Goal: Information Seeking & Learning: Learn about a topic

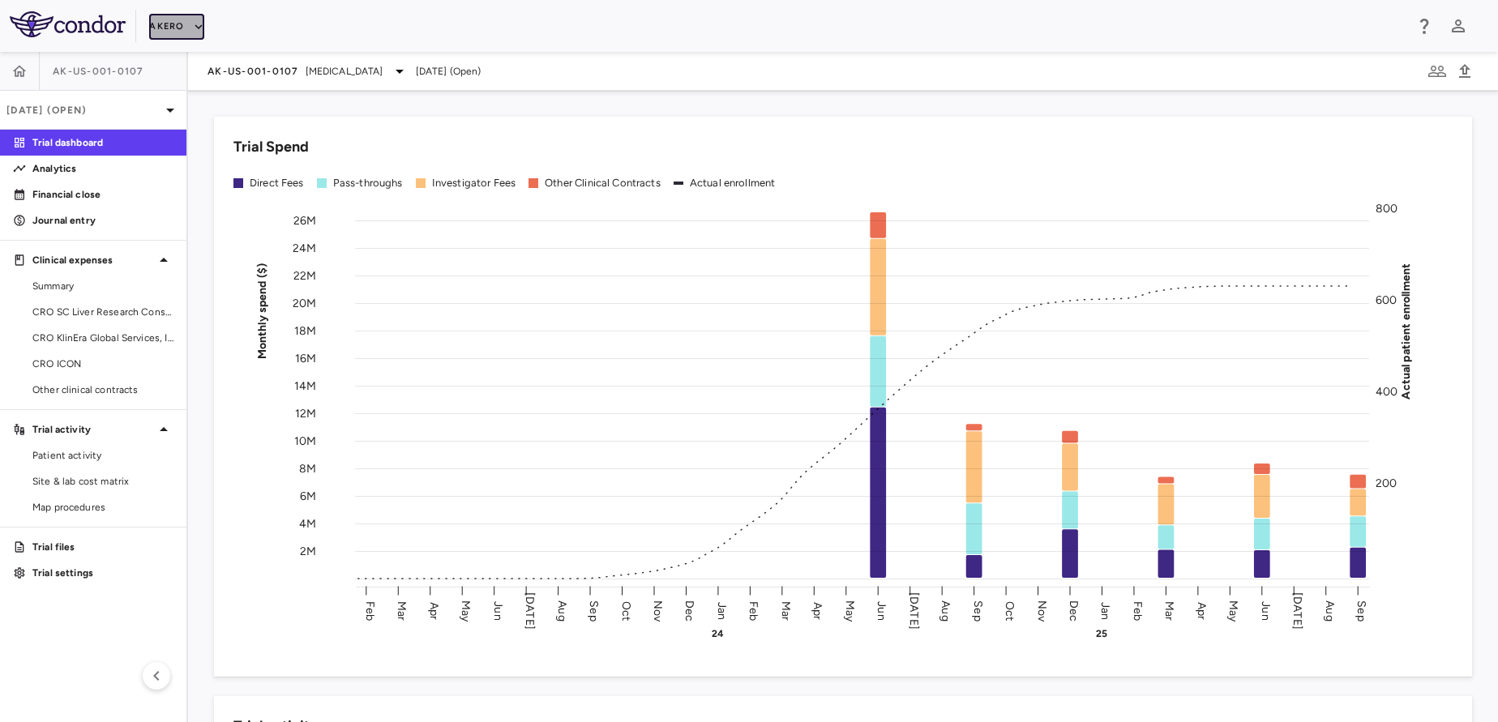
click at [178, 34] on button "Akero" at bounding box center [176, 27] width 54 height 26
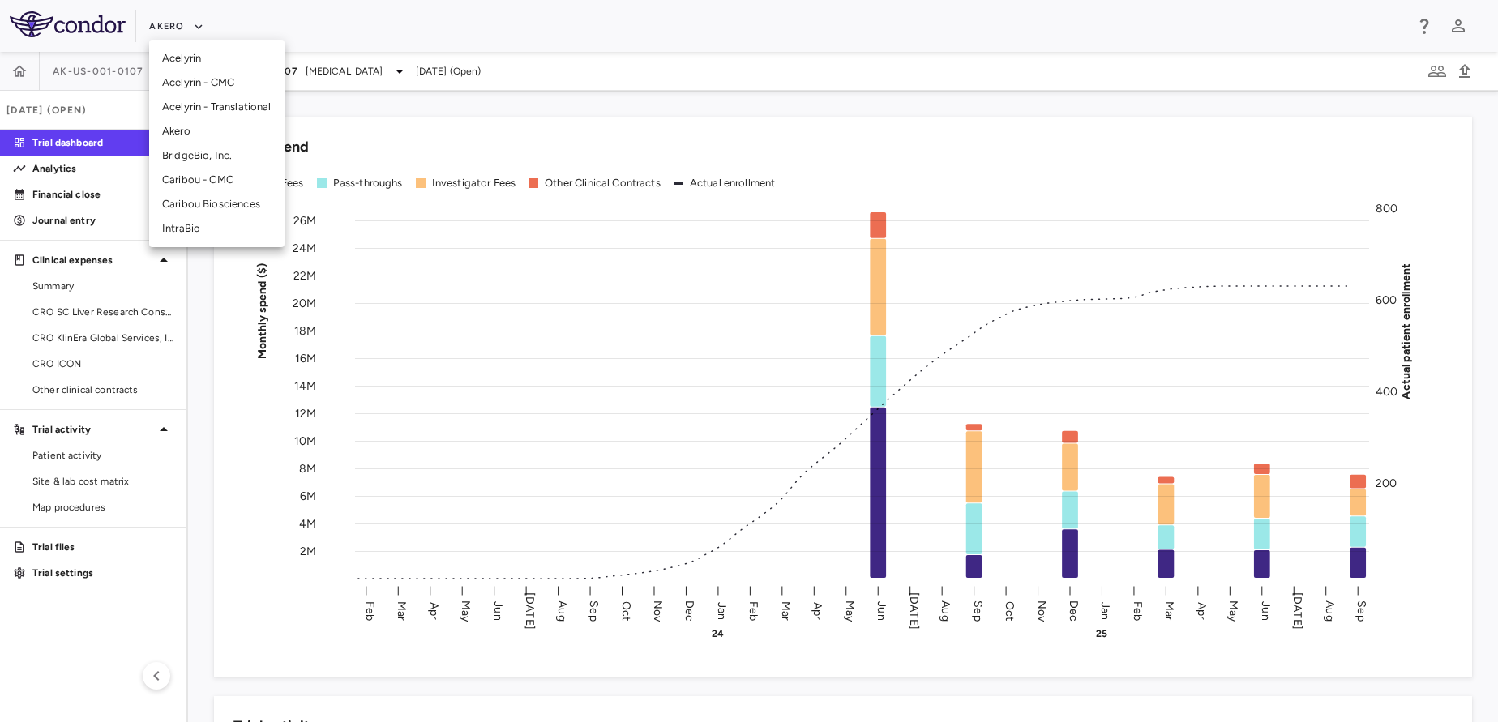
click at [220, 122] on li "Akero" at bounding box center [216, 131] width 135 height 24
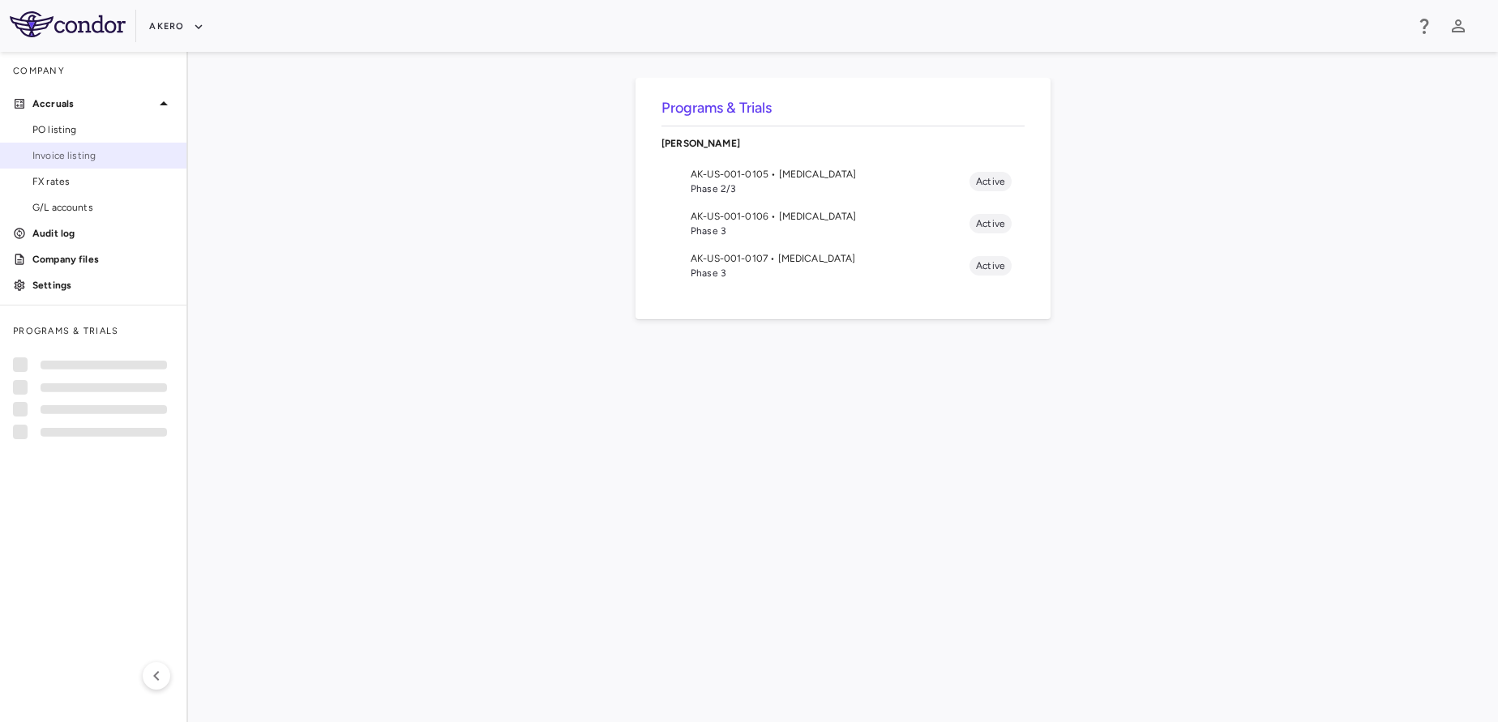
click at [112, 149] on span "Invoice listing" at bounding box center [102, 155] width 141 height 15
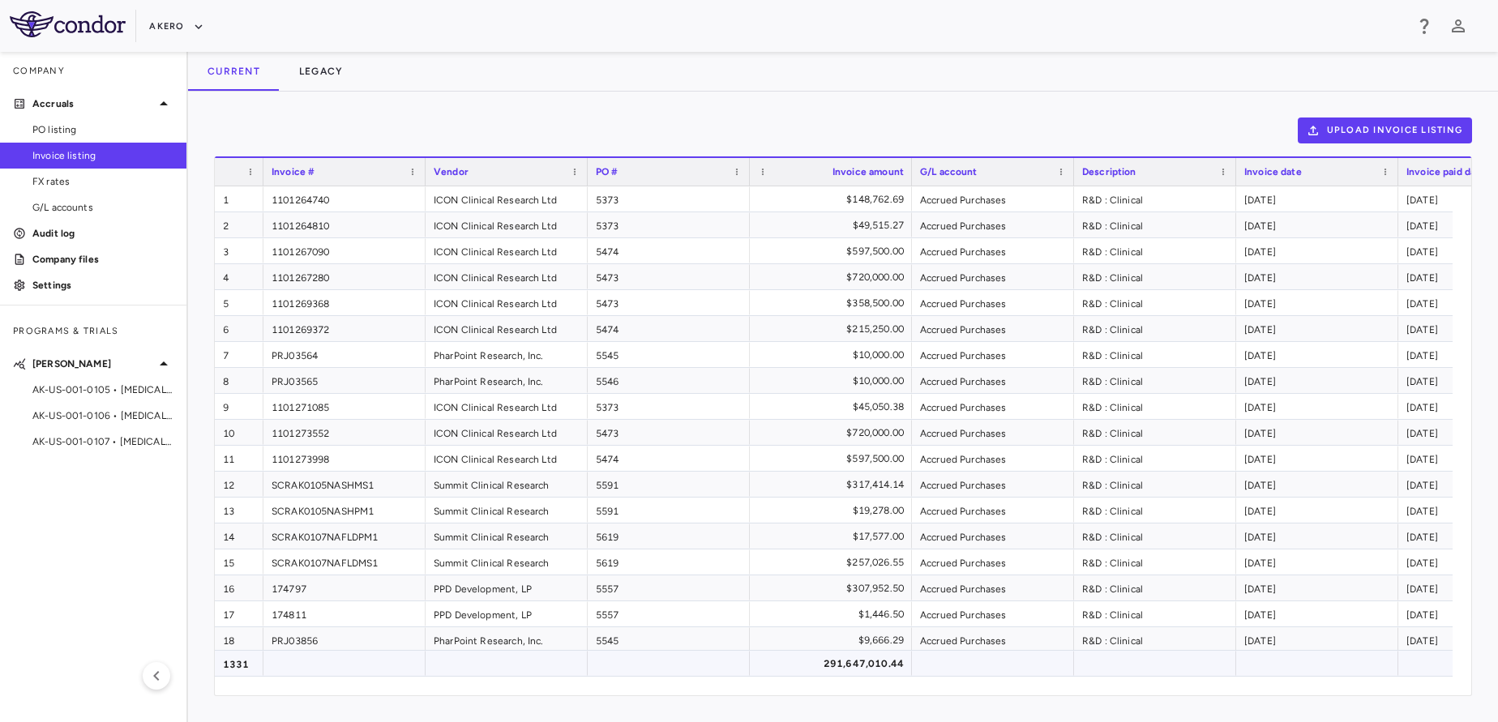
click at [889, 652] on div "291,647,010.44" at bounding box center [834, 664] width 139 height 26
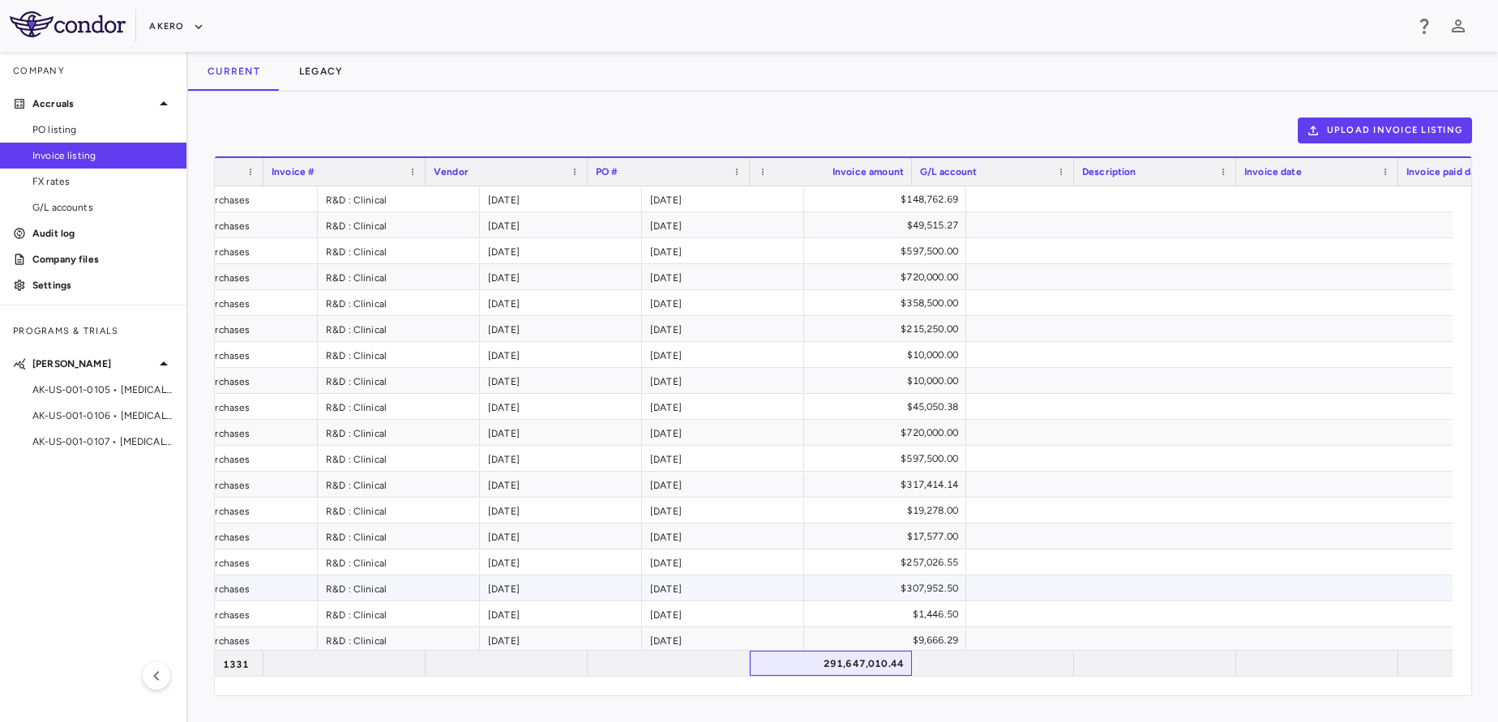
scroll to position [0, 756]
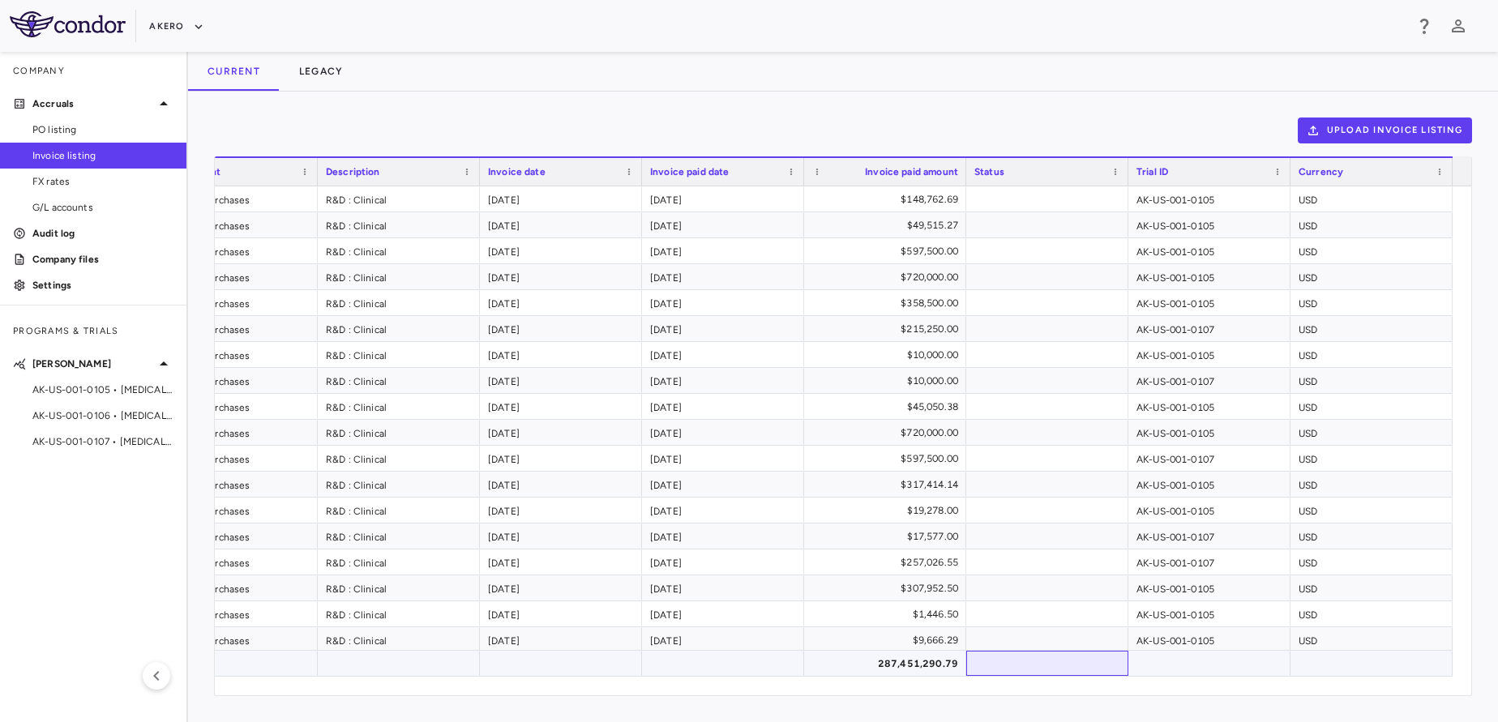
click at [1037, 663] on div at bounding box center [1047, 663] width 162 height 25
click at [79, 392] on span "AK-US-001-0105 • Nonalcoholic Steatohepatitis" at bounding box center [102, 390] width 141 height 15
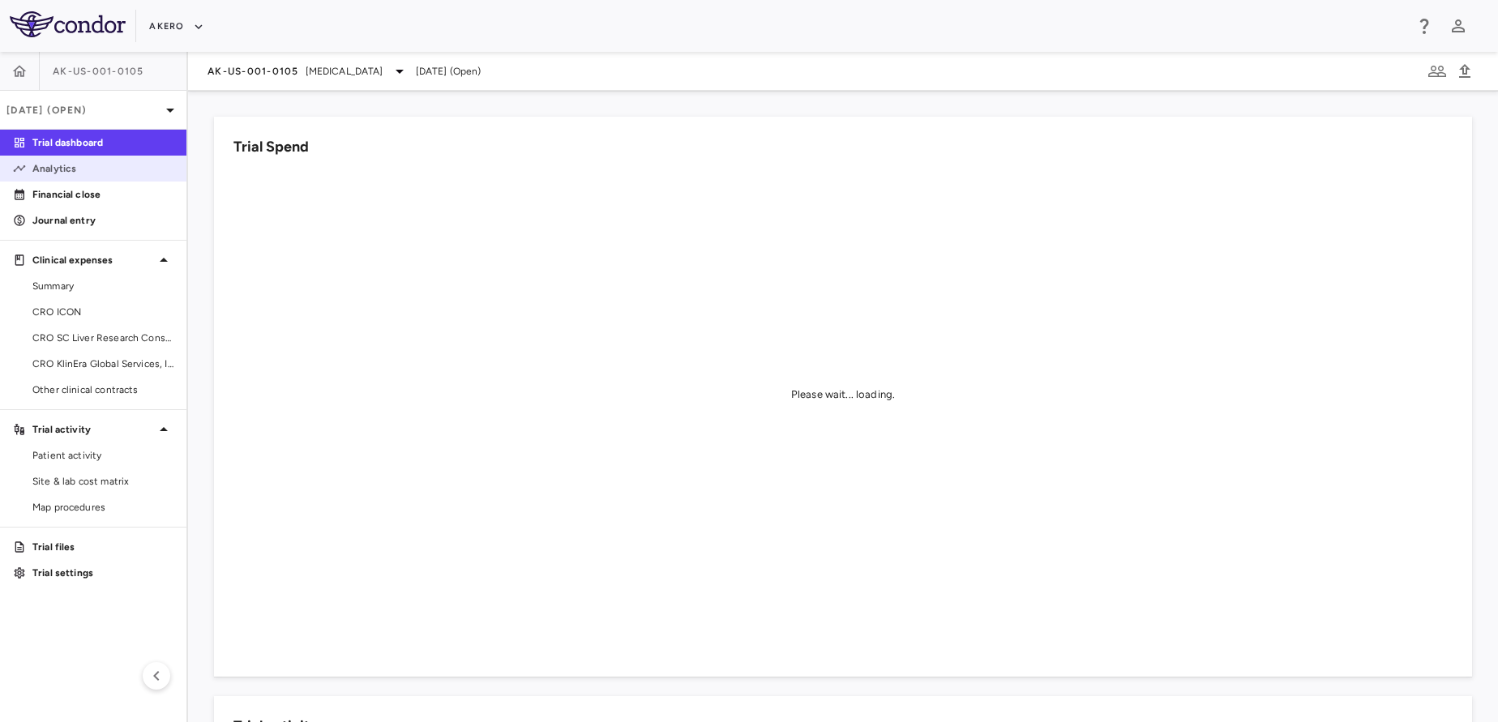
click at [70, 161] on p "Analytics" at bounding box center [102, 168] width 141 height 15
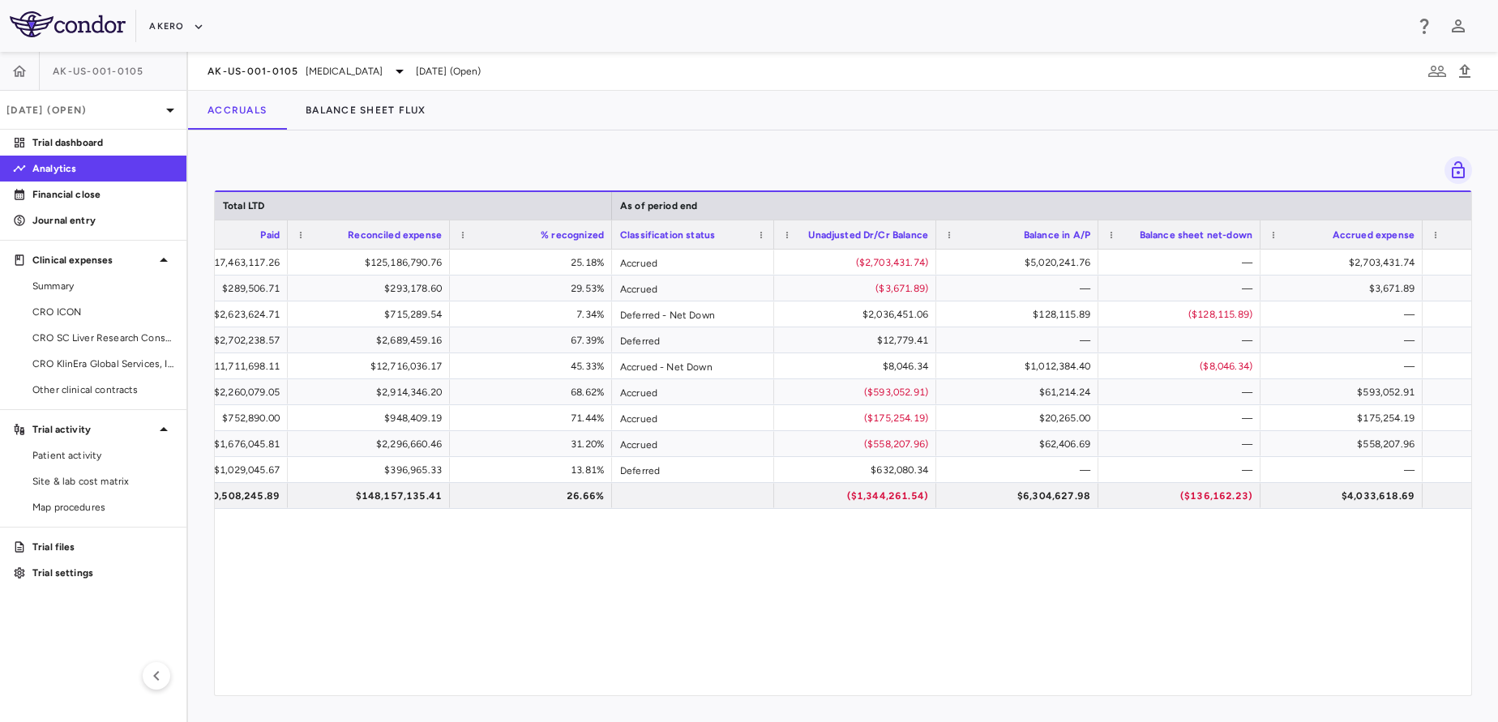
scroll to position [0, 1172]
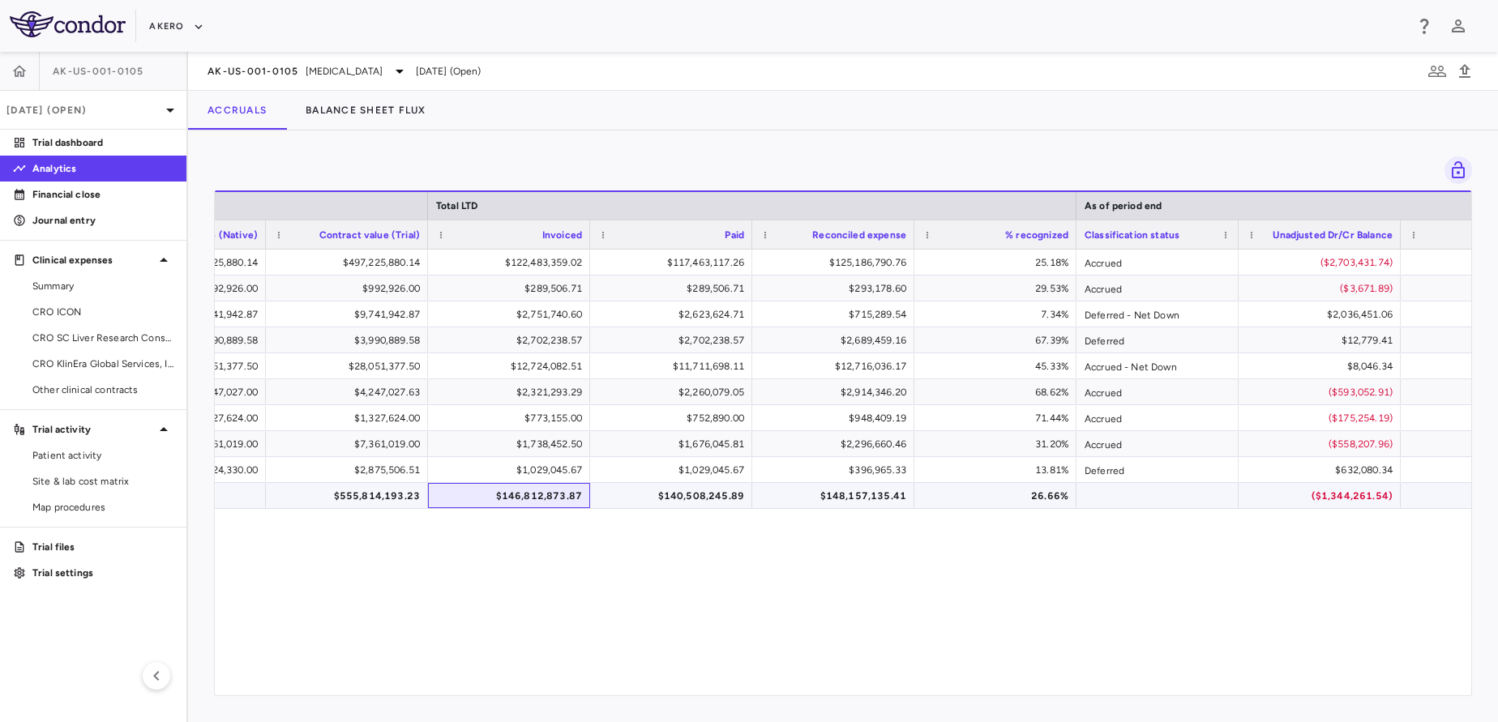
click at [518, 490] on div "$146,812,873.87" at bounding box center [512, 496] width 139 height 26
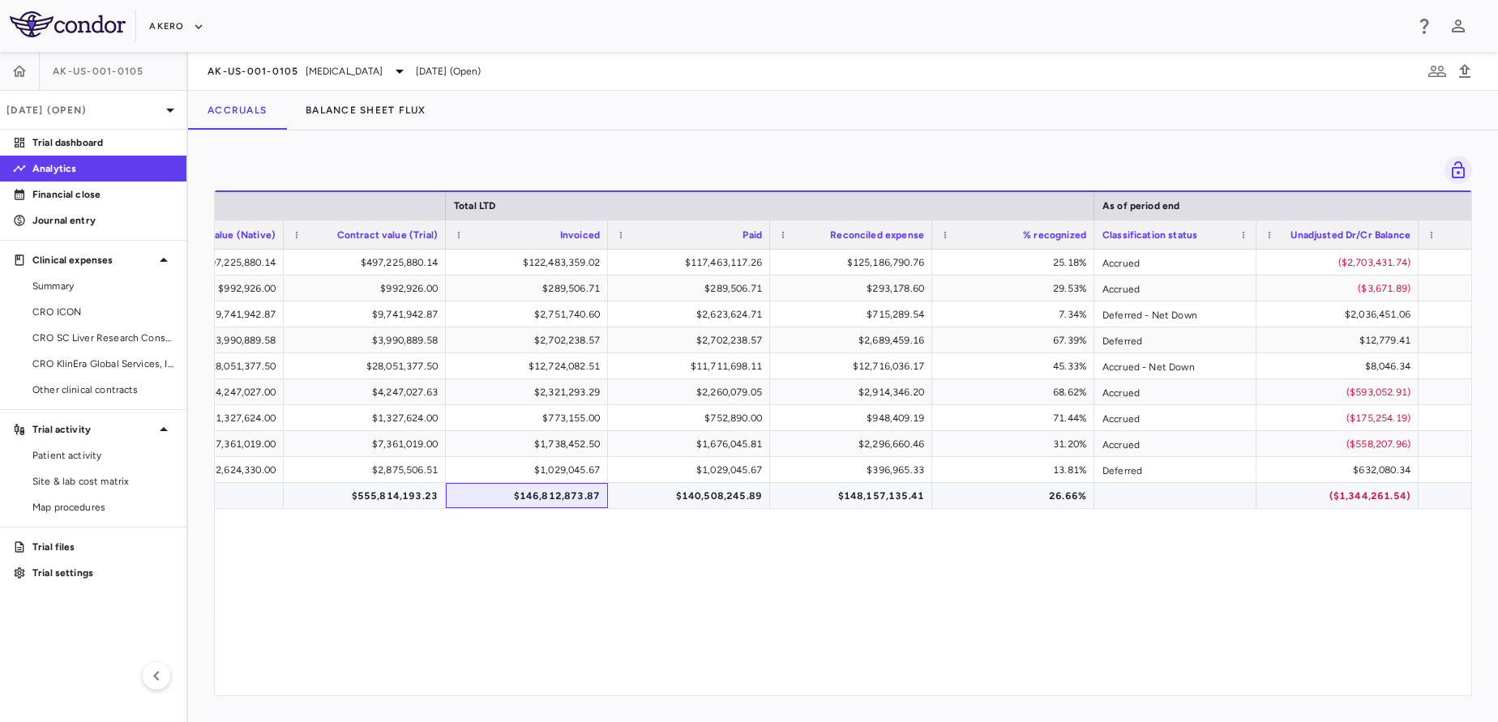
scroll to position [0, 910]
click at [726, 490] on div "$140,508,245.89" at bounding box center [686, 496] width 139 height 26
click at [530, 500] on div "$146,812,873.87" at bounding box center [524, 496] width 139 height 26
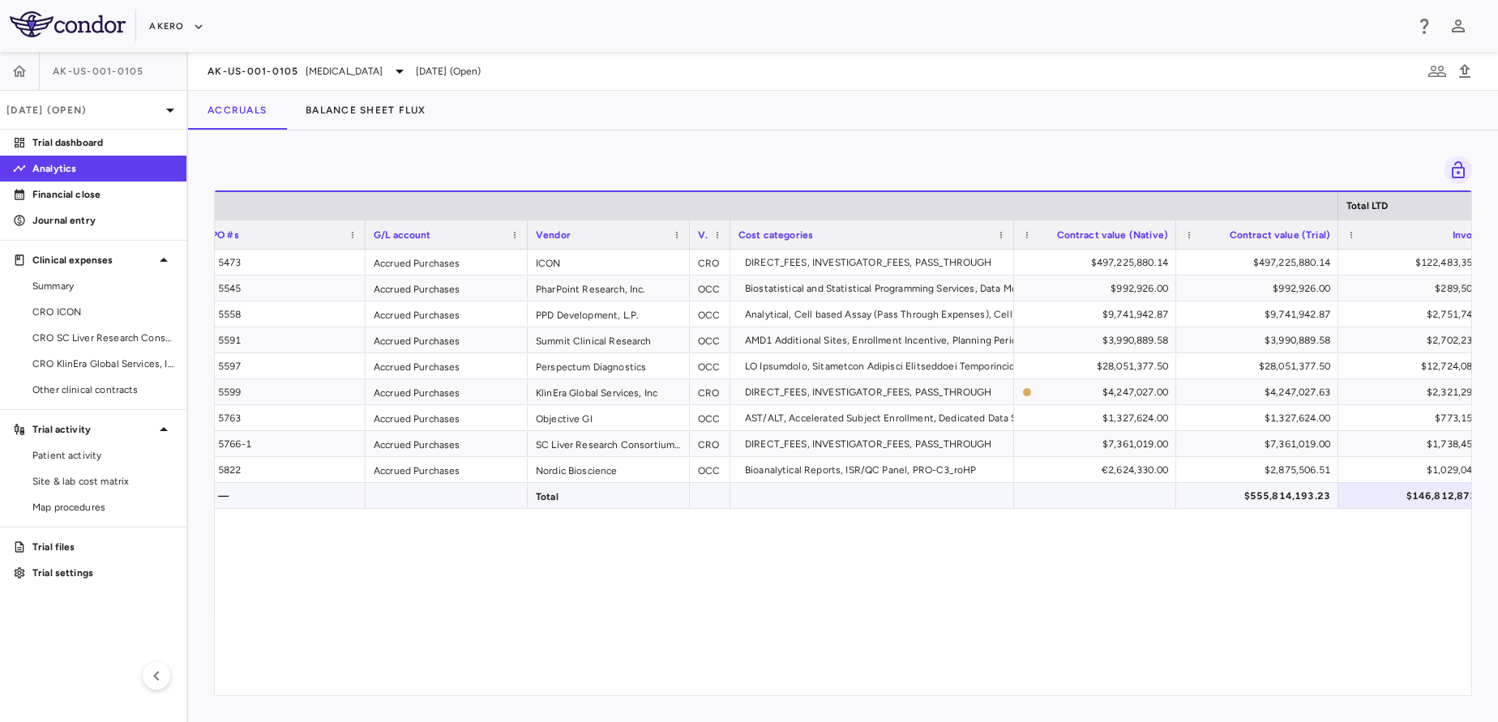
scroll to position [0, 0]
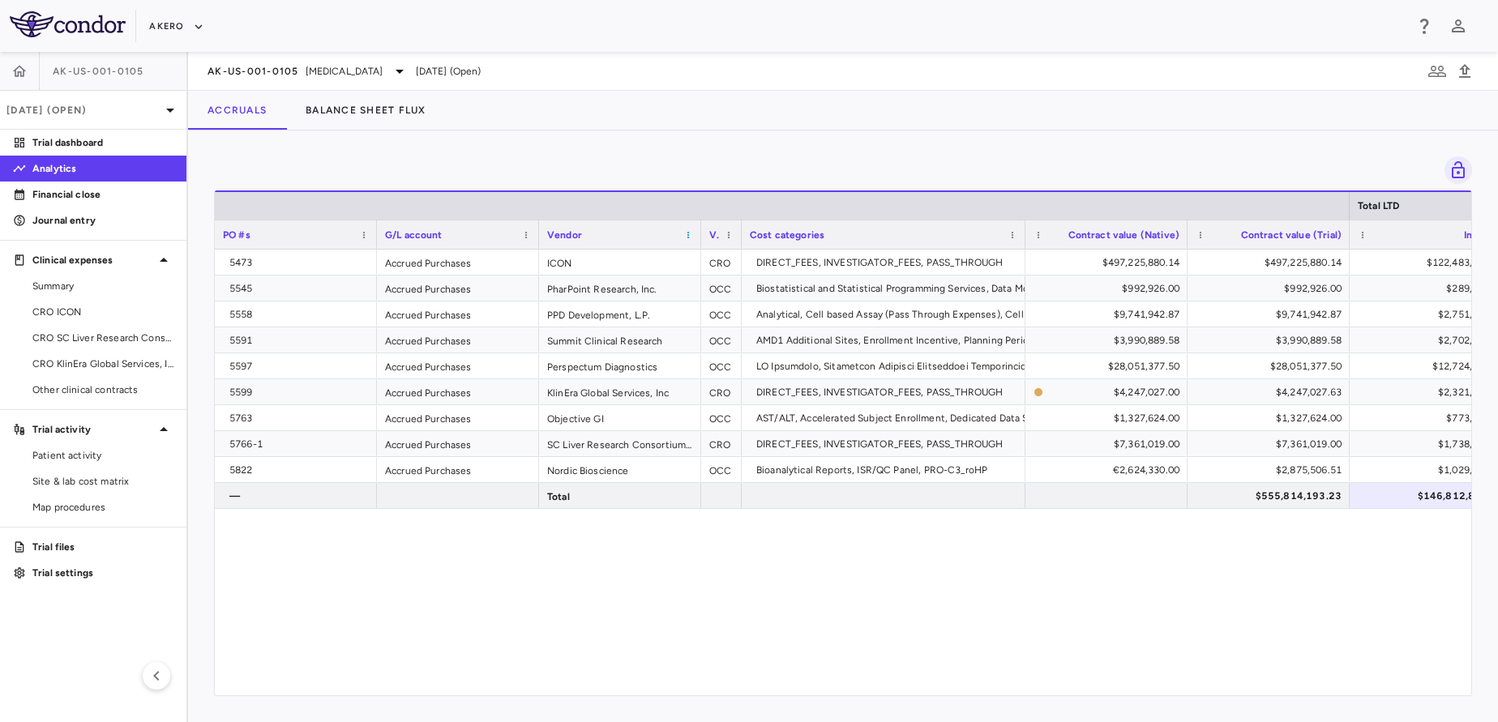
click at [687, 234] on span at bounding box center [689, 235] width 10 height 10
click at [872, 345] on span "Pin Left" at bounding box center [885, 344] width 61 height 23
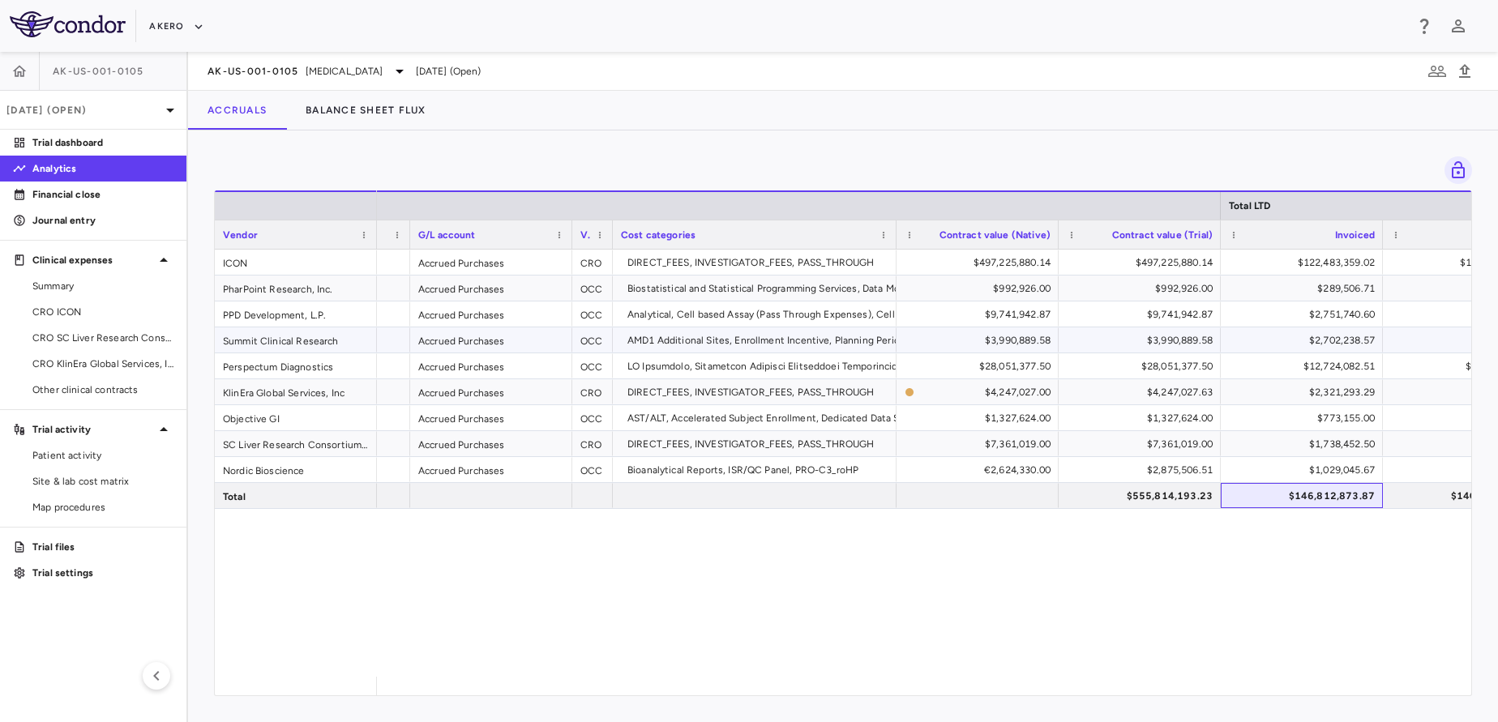
scroll to position [0, 308]
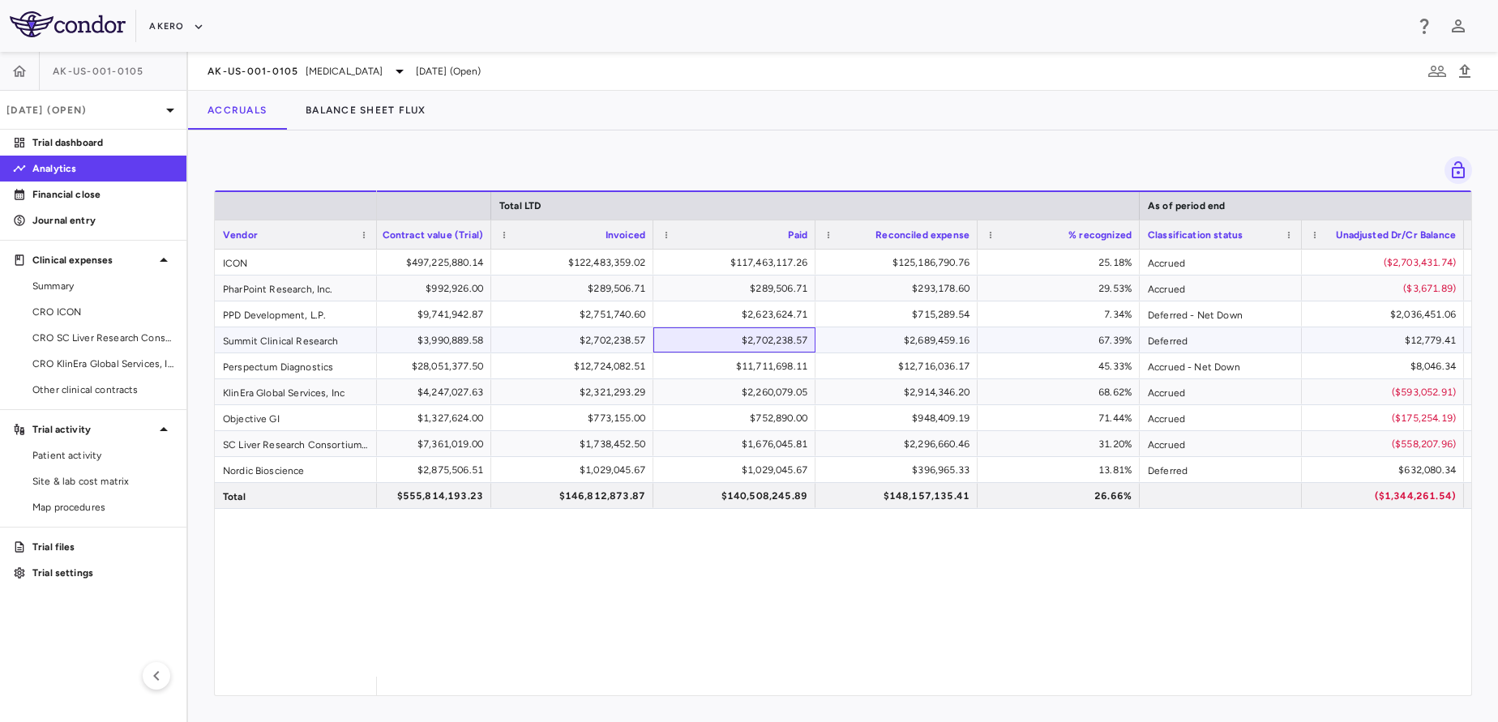
click at [706, 345] on div "$2,702,238.57" at bounding box center [737, 341] width 139 height 26
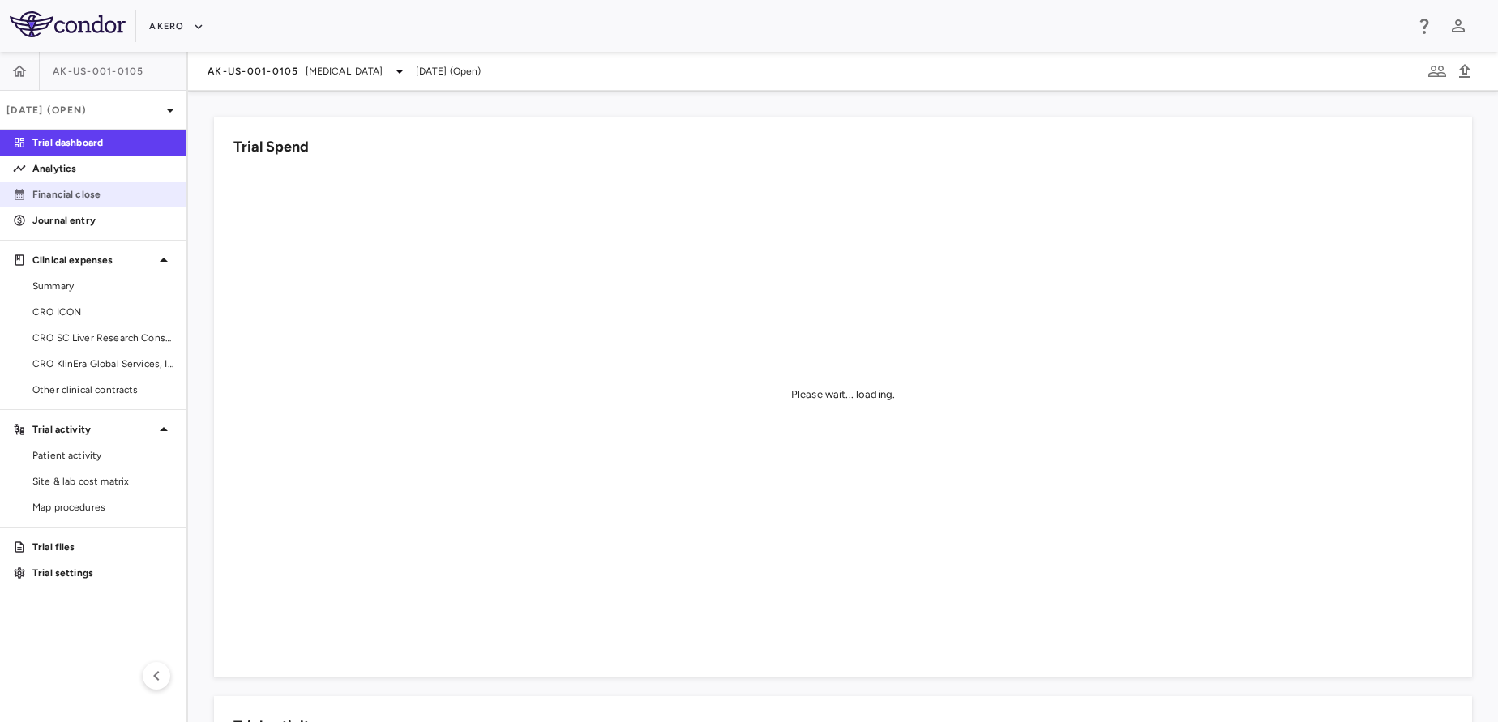
click at [98, 200] on p "Financial close" at bounding box center [102, 194] width 141 height 15
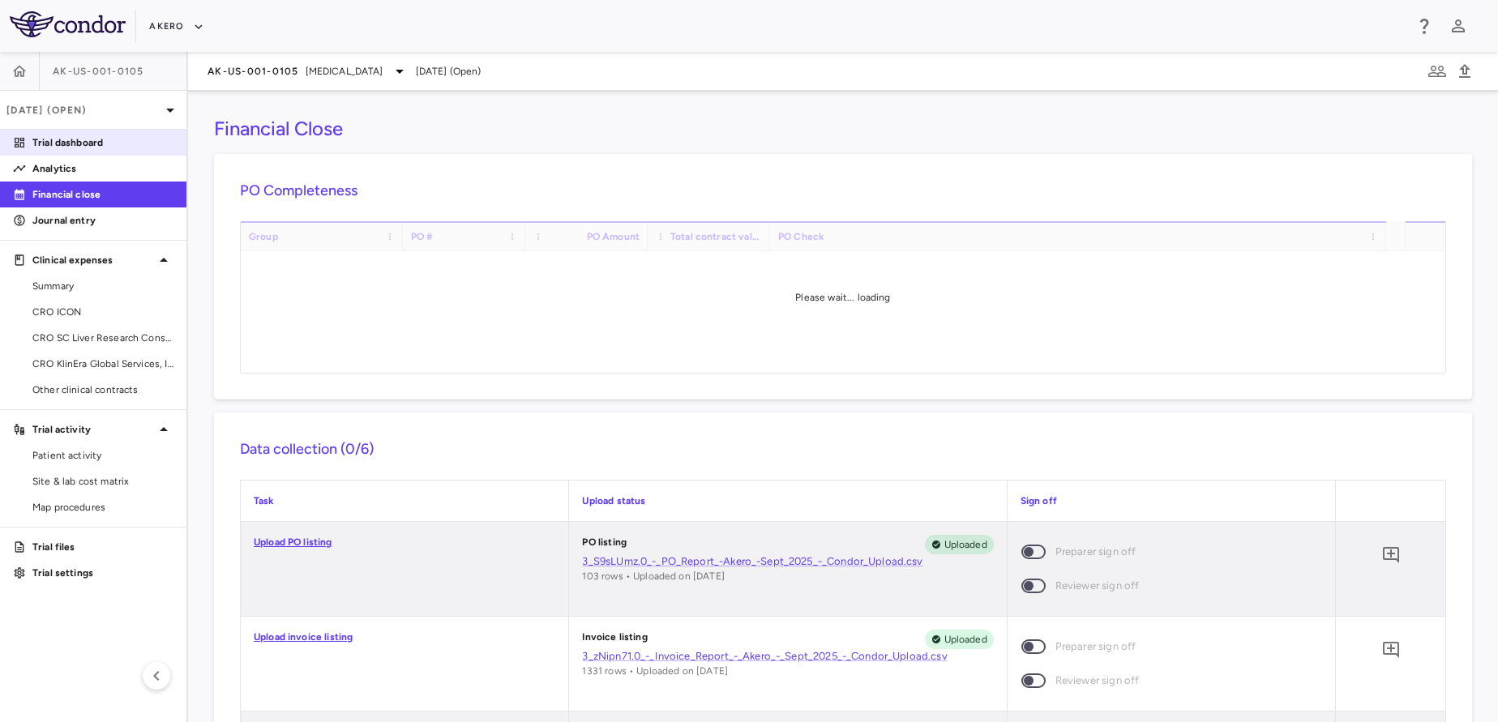
click at [103, 151] on link "Trial dashboard" at bounding box center [93, 143] width 186 height 24
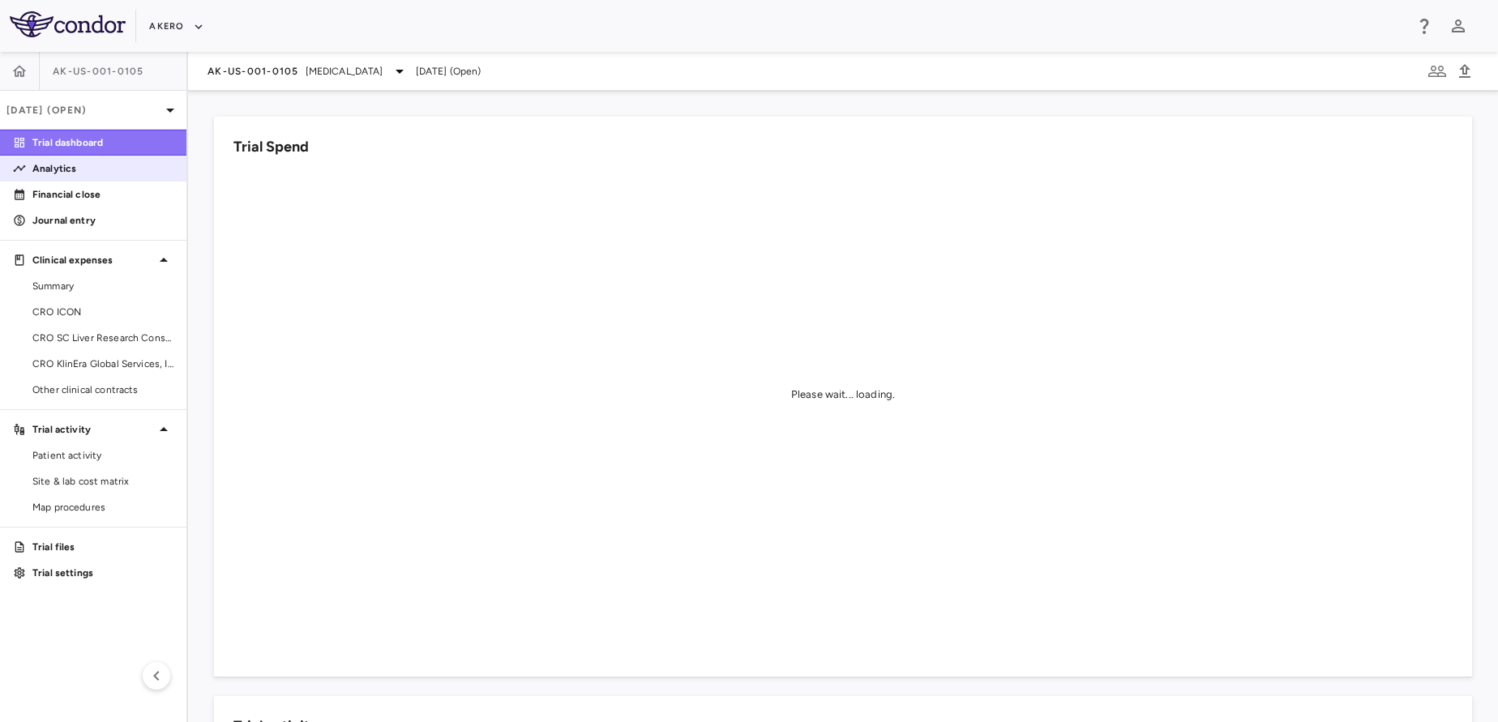
drag, startPoint x: 104, startPoint y: 151, endPoint x: 109, endPoint y: 167, distance: 16.9
click at [109, 167] on aside "AK-US-001-0105 [DATE] (Open) Trial dashboard Analytics Financial close Journal …" at bounding box center [94, 387] width 188 height 671
click at [109, 167] on p "Analytics" at bounding box center [102, 168] width 141 height 15
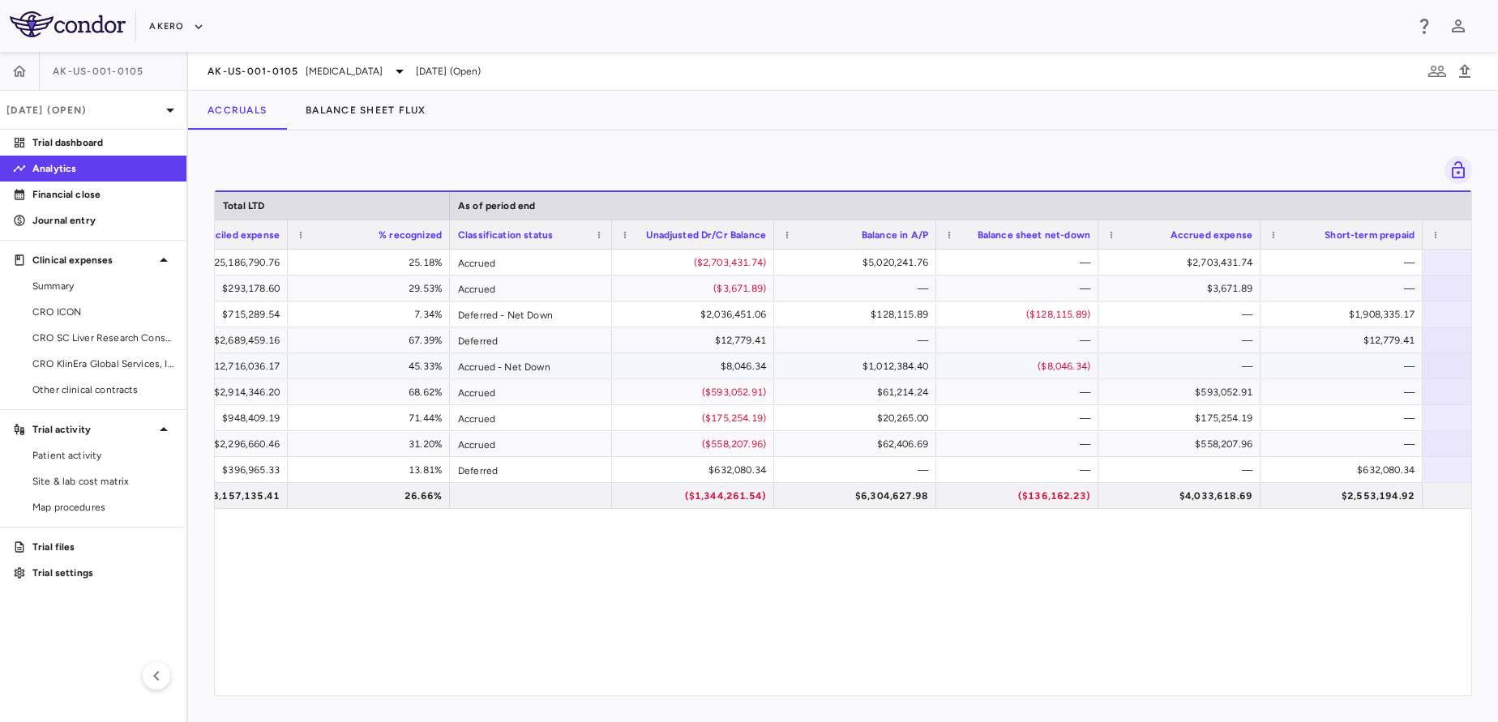
scroll to position [0, 1549]
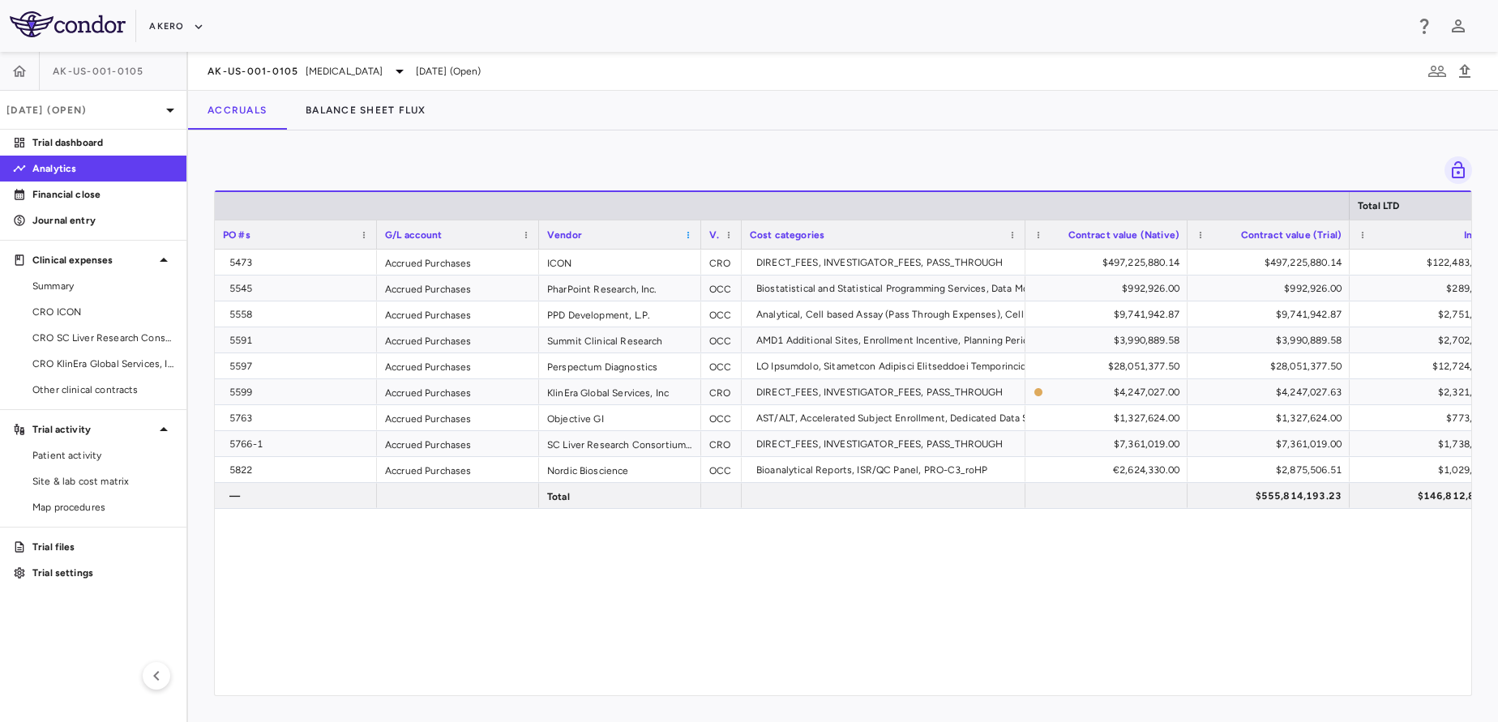
click at [692, 238] on span at bounding box center [689, 235] width 10 height 10
click at [885, 345] on span "Pin Left" at bounding box center [885, 344] width 61 height 23
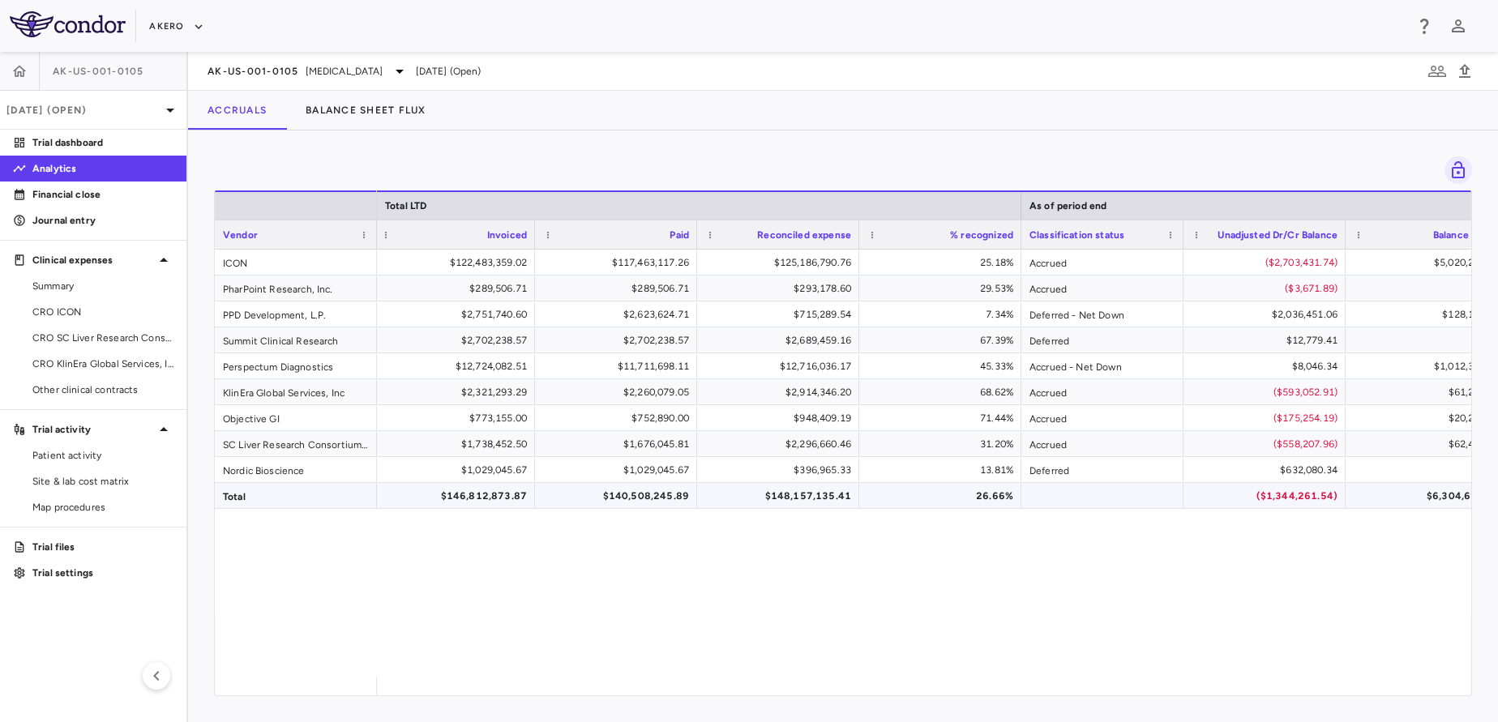
scroll to position [0, 978]
click at [671, 289] on div "$289,506.71" at bounding box center [618, 289] width 139 height 26
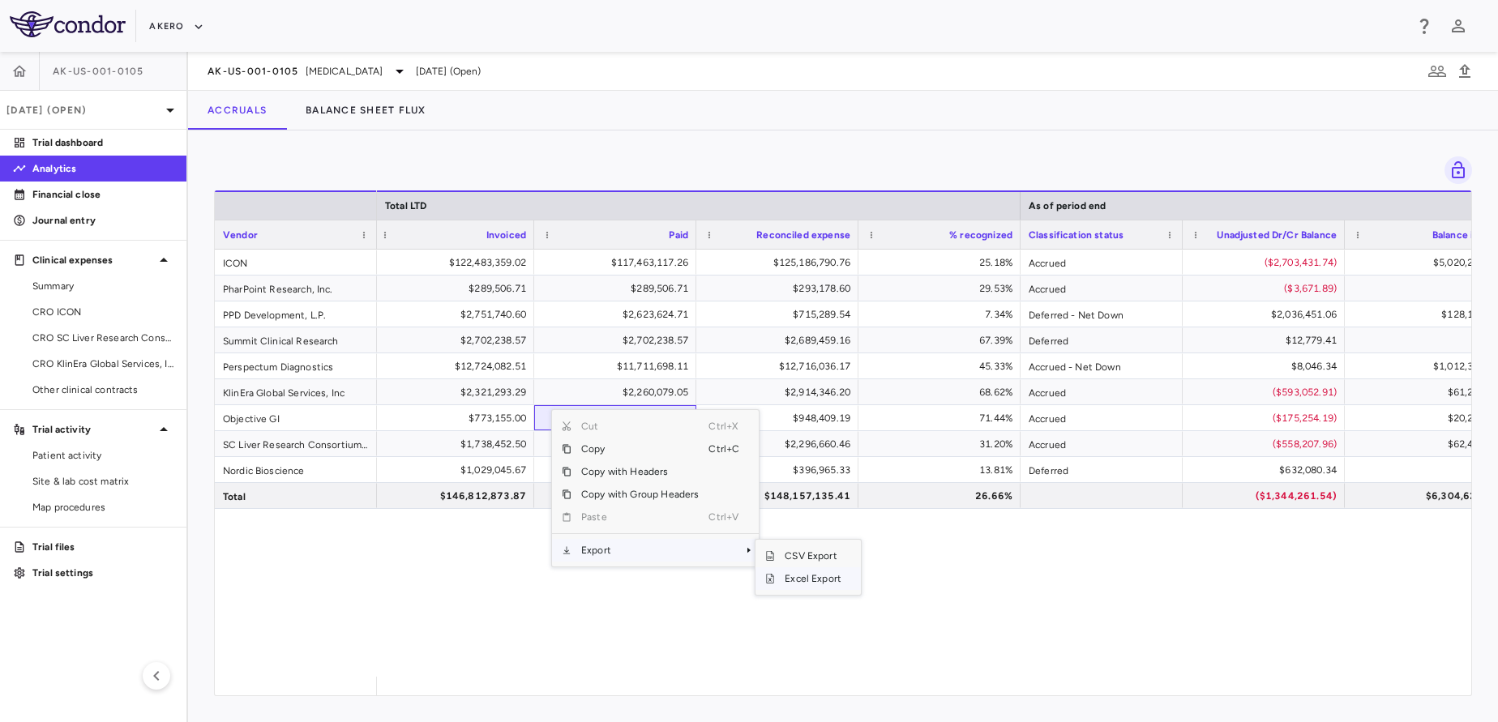
click at [812, 586] on span "Excel Export" at bounding box center [813, 579] width 76 height 23
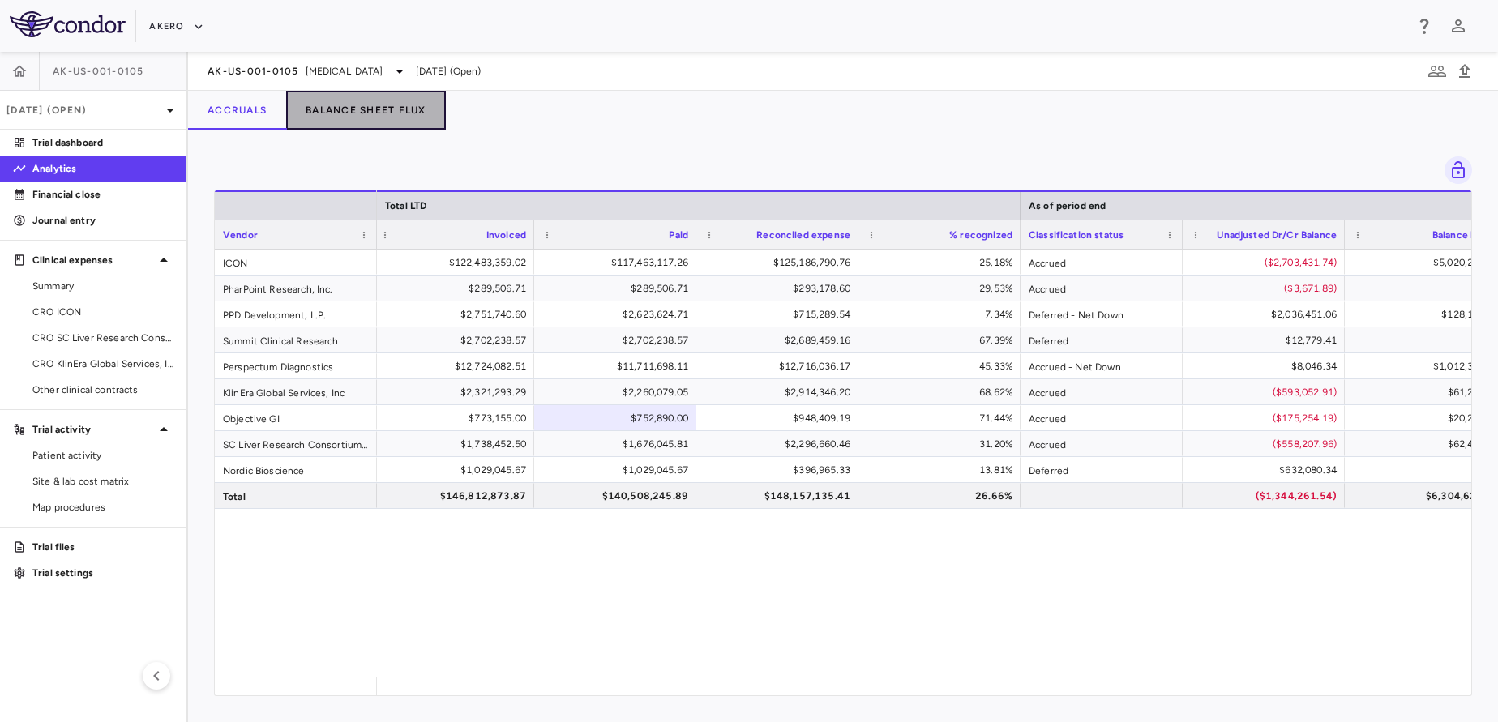
click at [374, 118] on button "Balance Sheet Flux" at bounding box center [366, 110] width 160 height 39
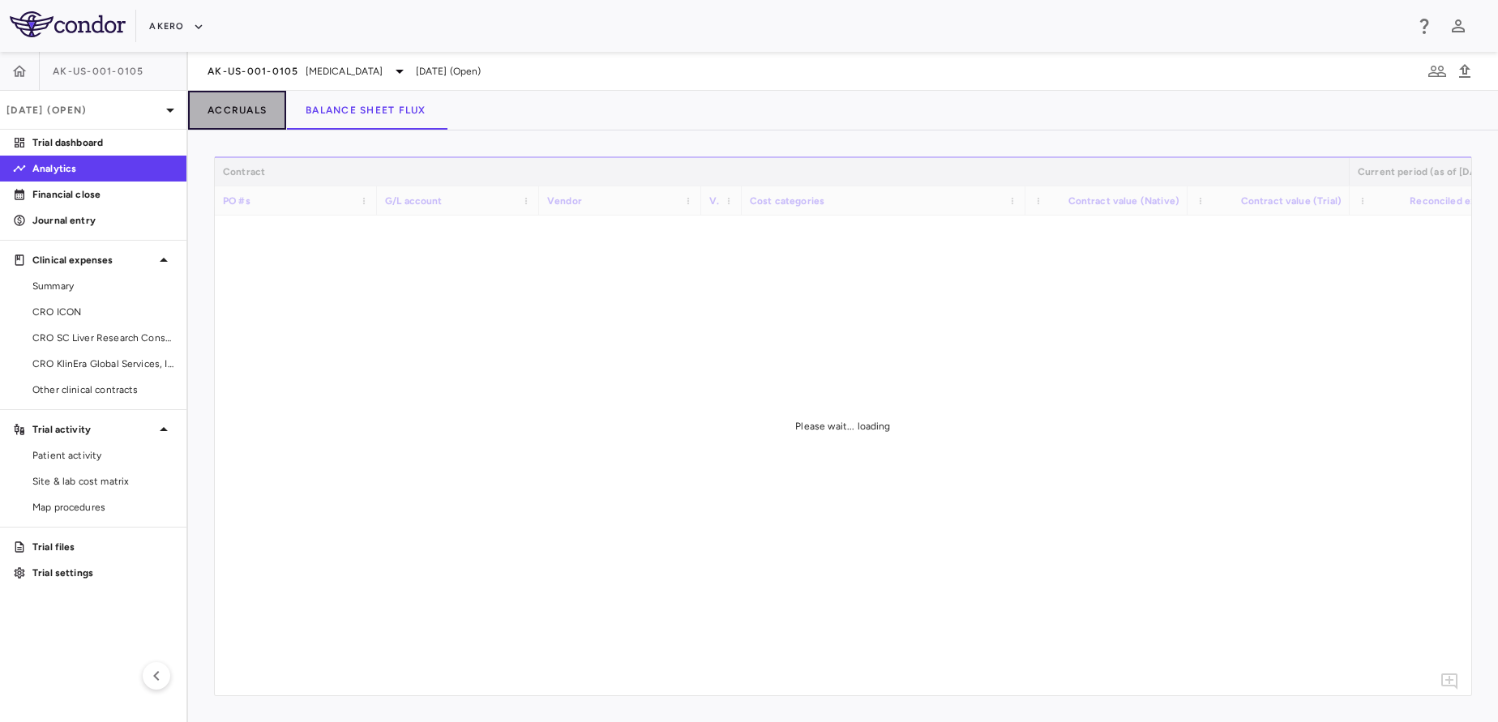
click at [251, 111] on button "Accruals" at bounding box center [237, 110] width 98 height 39
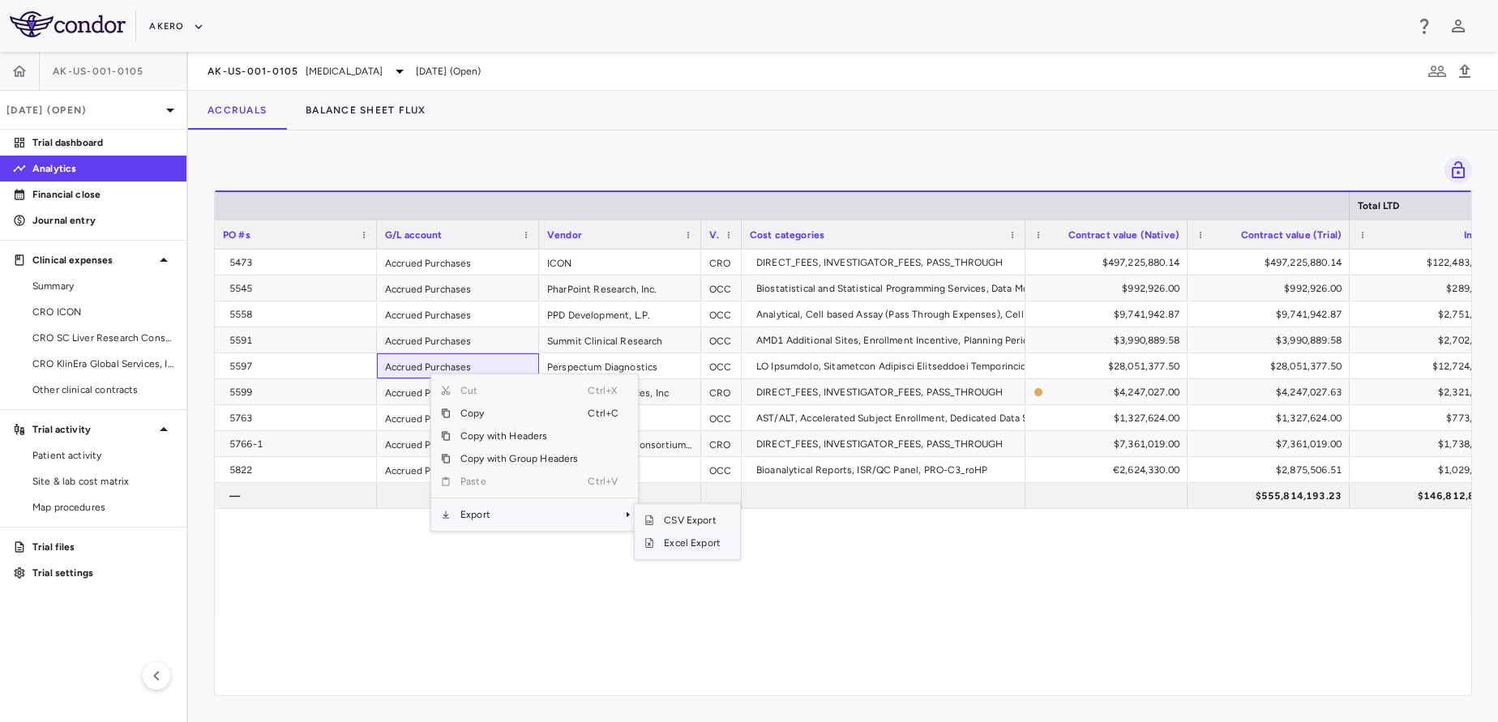
click at [682, 549] on span "Excel Export" at bounding box center [692, 543] width 76 height 23
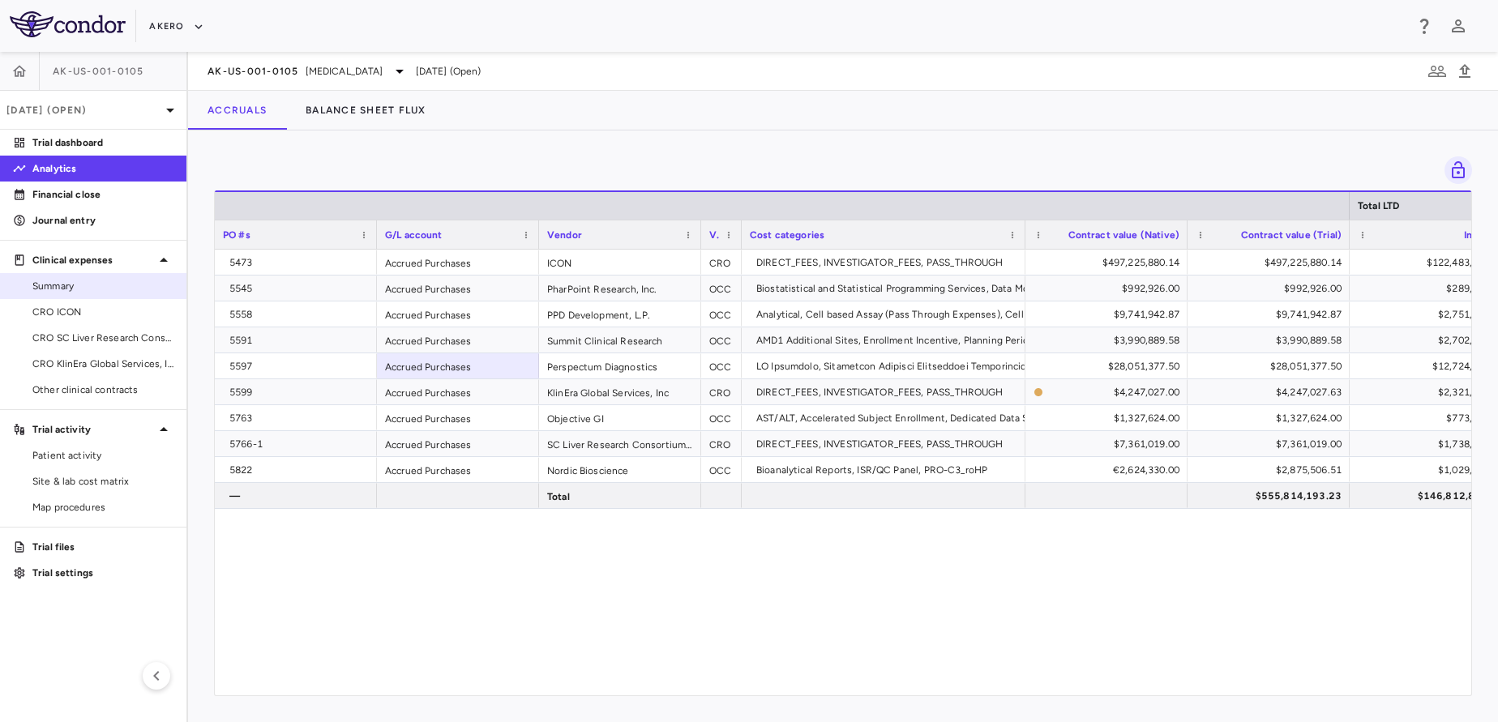
click at [87, 298] on div "Summary" at bounding box center [93, 286] width 186 height 26
click at [88, 311] on span "CRO ICON" at bounding box center [102, 312] width 141 height 15
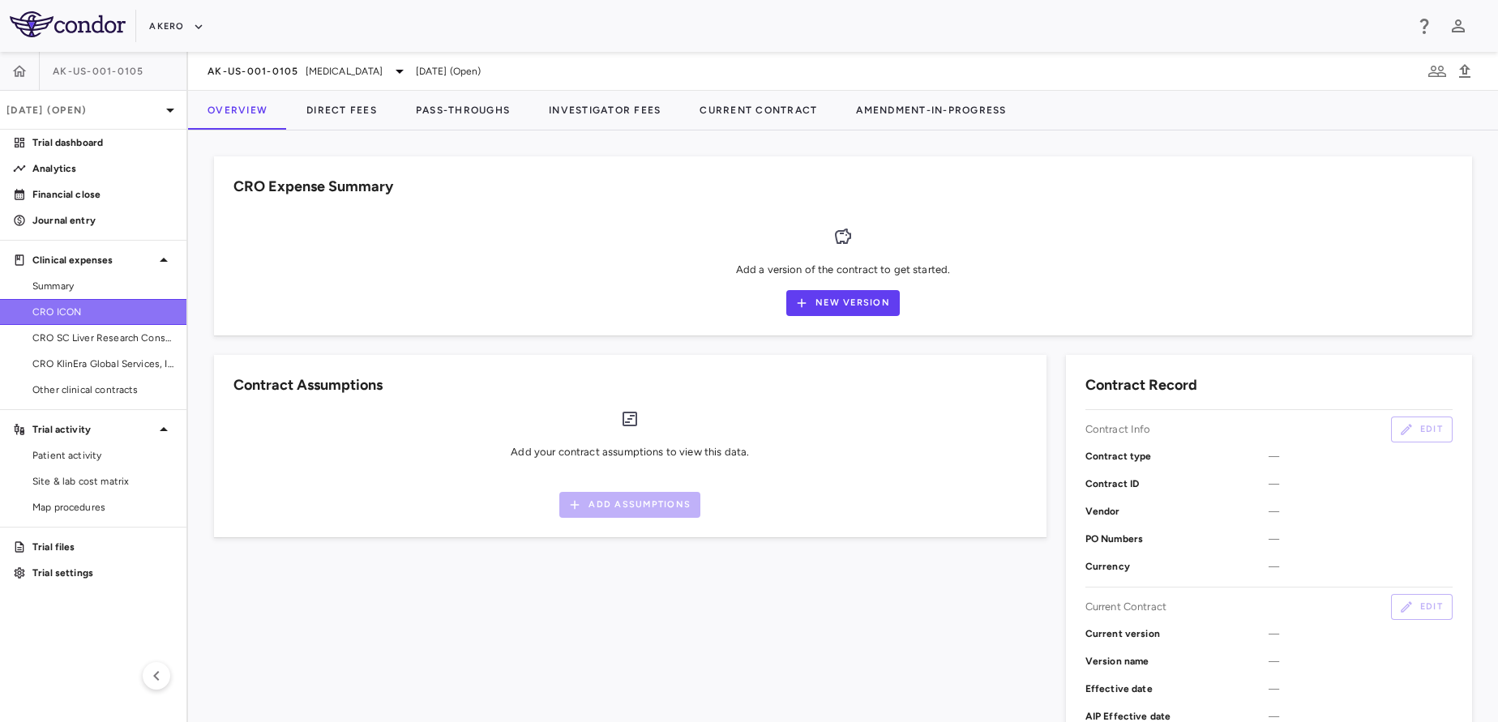
click at [87, 321] on link "CRO ICON" at bounding box center [93, 312] width 186 height 24
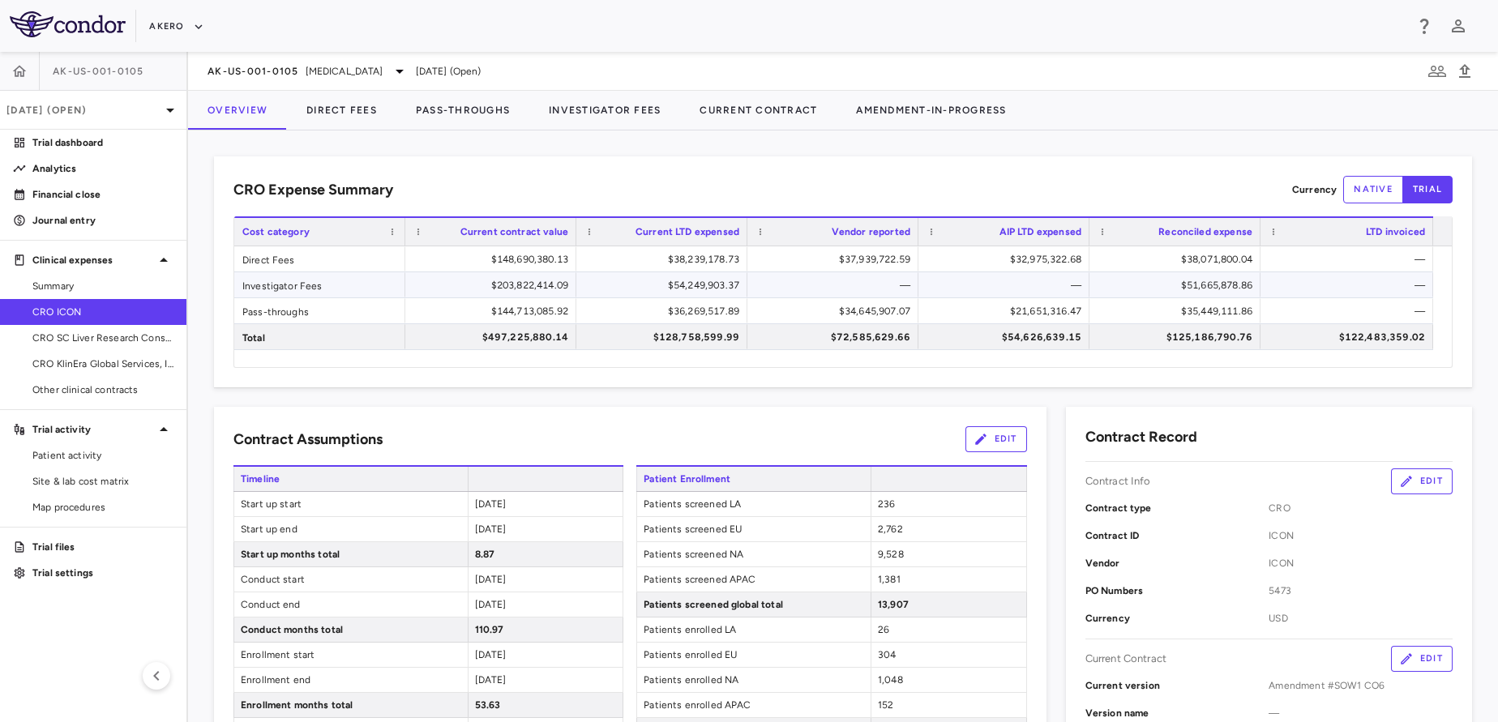
click at [1336, 276] on div "—" at bounding box center [1350, 285] width 150 height 26
click at [460, 117] on button "Pass-Throughs" at bounding box center [462, 110] width 133 height 39
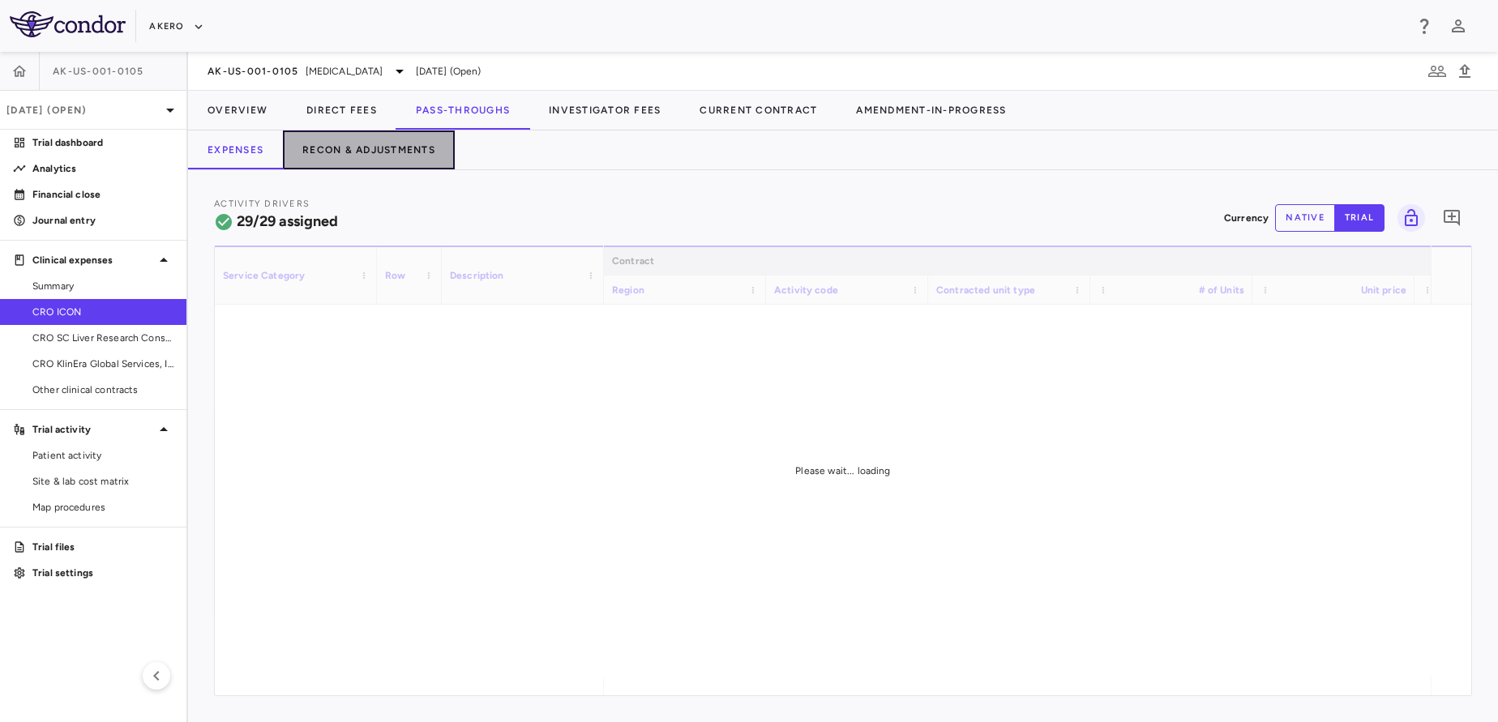
click at [393, 135] on button "Recon & Adjustments" at bounding box center [369, 150] width 172 height 39
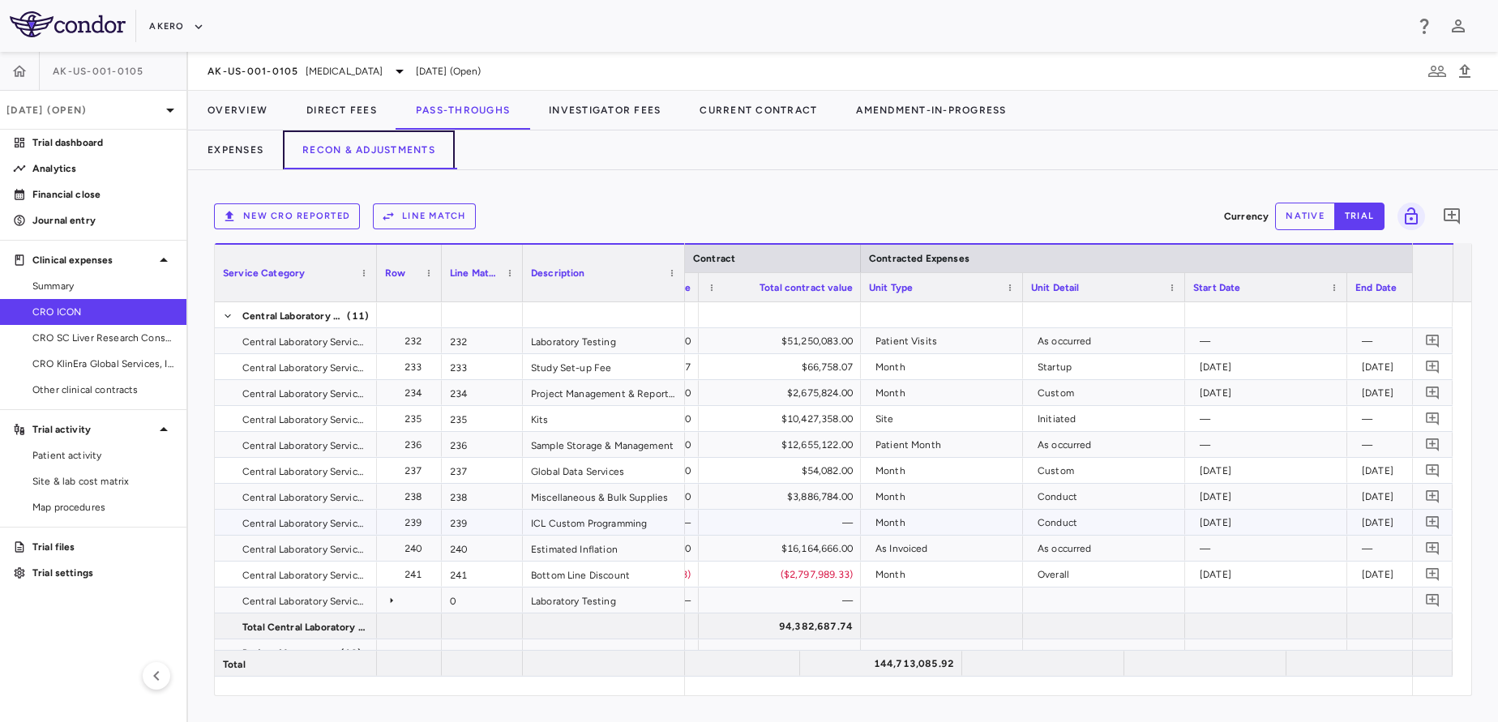
scroll to position [0, 980]
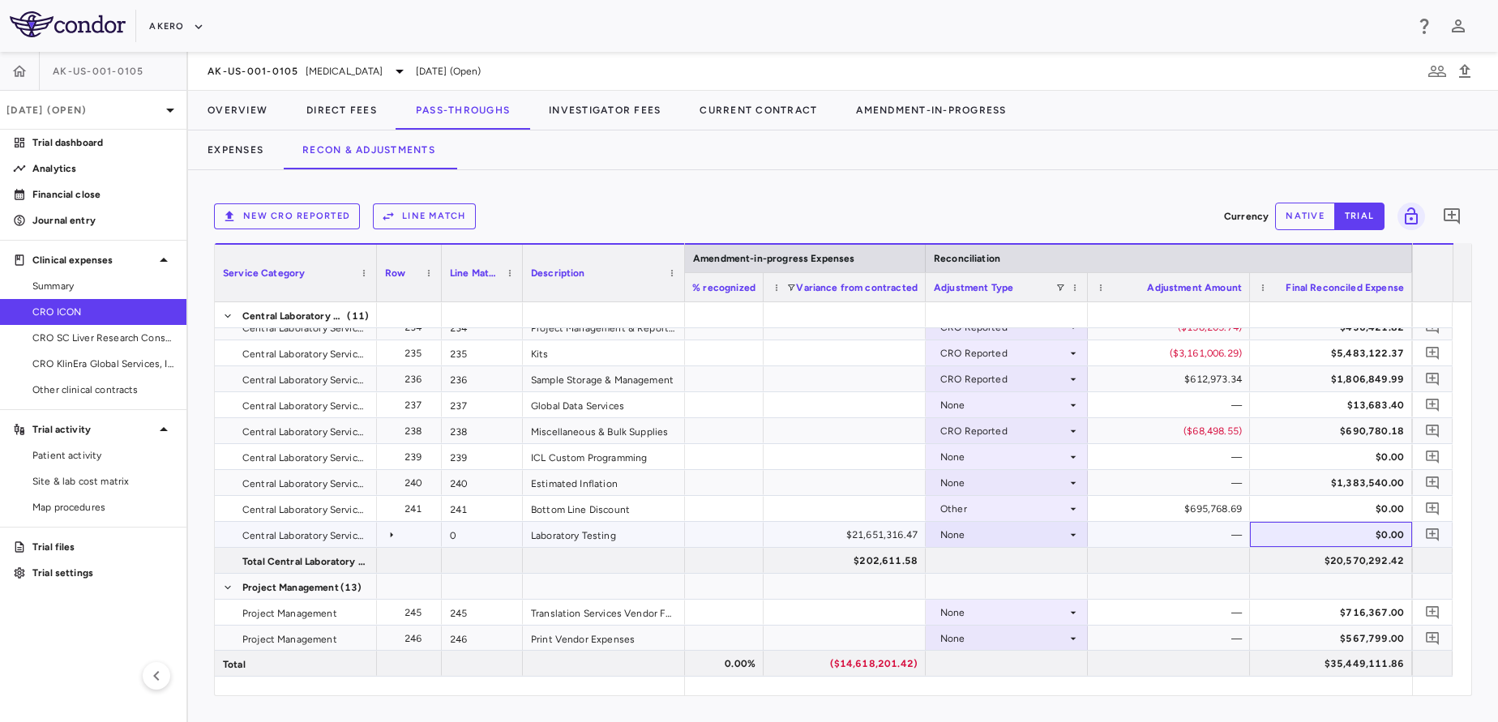
click at [1294, 544] on div "$0.00" at bounding box center [1334, 535] width 139 height 26
click at [1315, 565] on div "$20,570,292.42" at bounding box center [1334, 561] width 139 height 26
click at [90, 114] on p "[DATE] (Open)" at bounding box center [83, 110] width 154 height 15
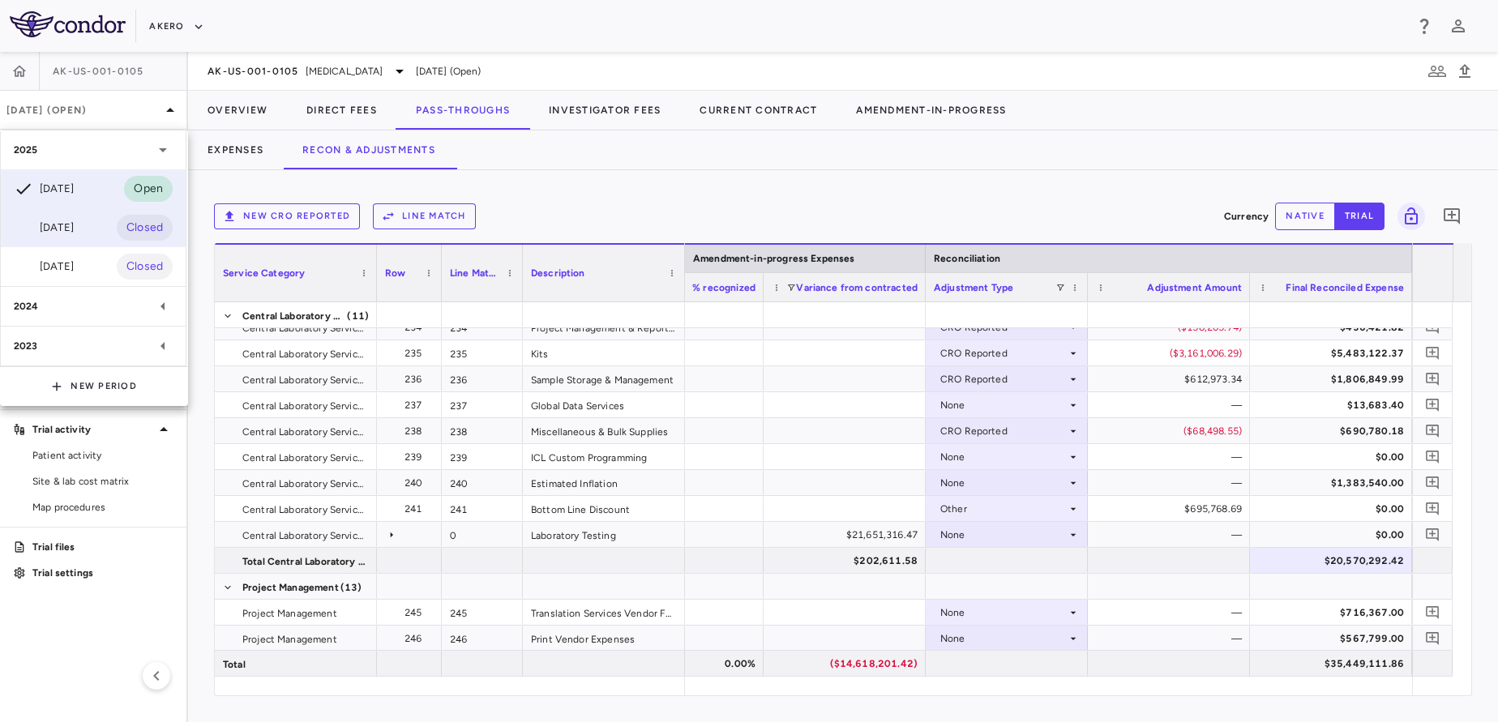
click at [71, 214] on div "[DATE] Closed" at bounding box center [93, 227] width 185 height 39
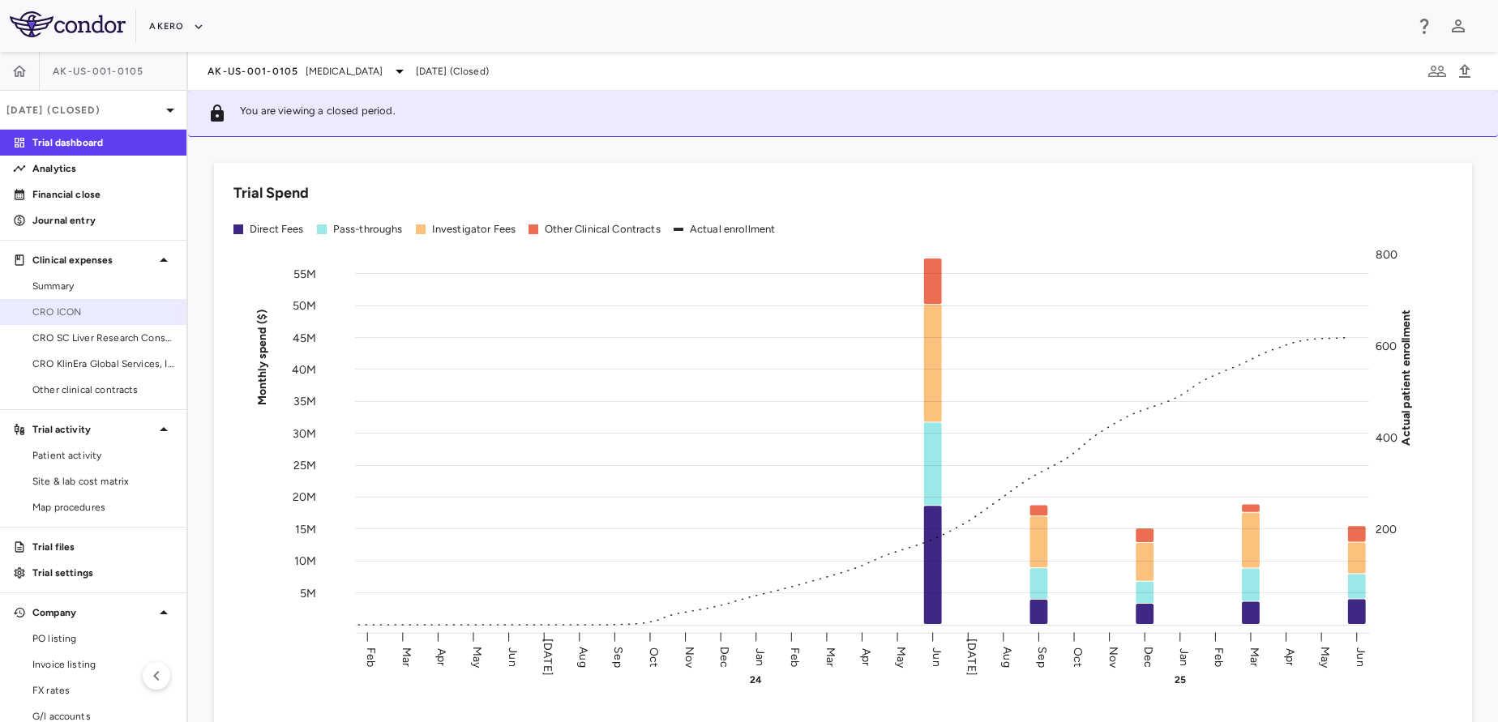
click at [87, 309] on span "CRO ICON" at bounding box center [102, 312] width 141 height 15
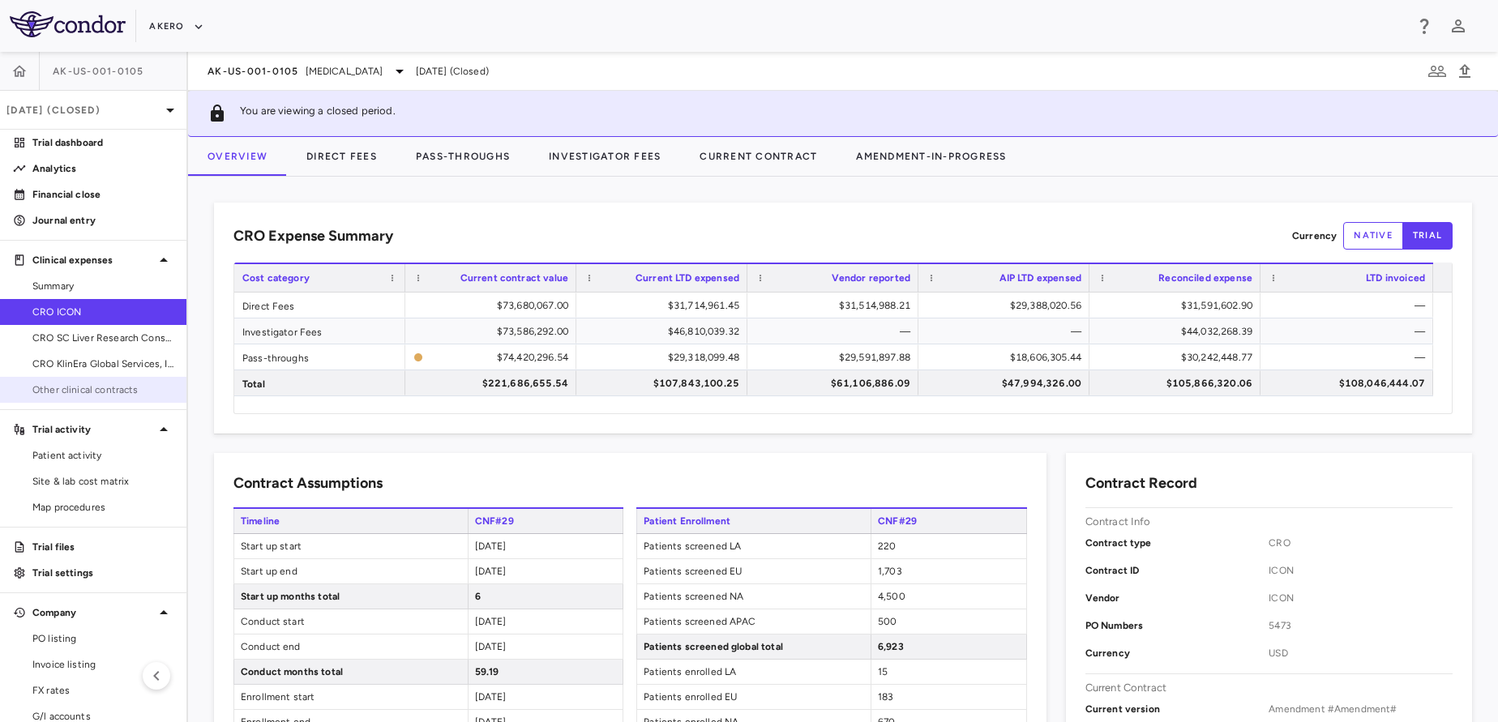
click at [139, 384] on span "Other clinical contracts" at bounding box center [102, 390] width 141 height 15
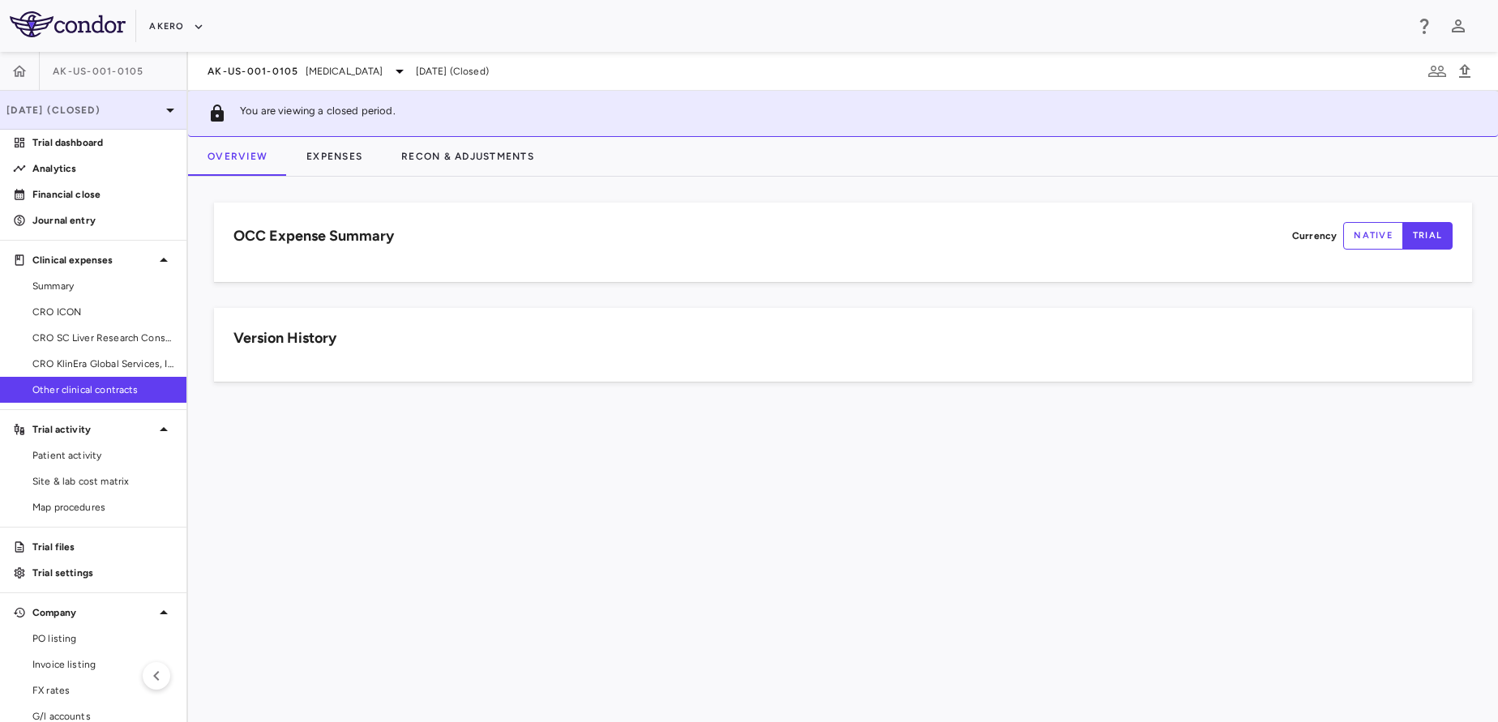
click at [89, 112] on p "[DATE] (Closed)" at bounding box center [83, 110] width 154 height 15
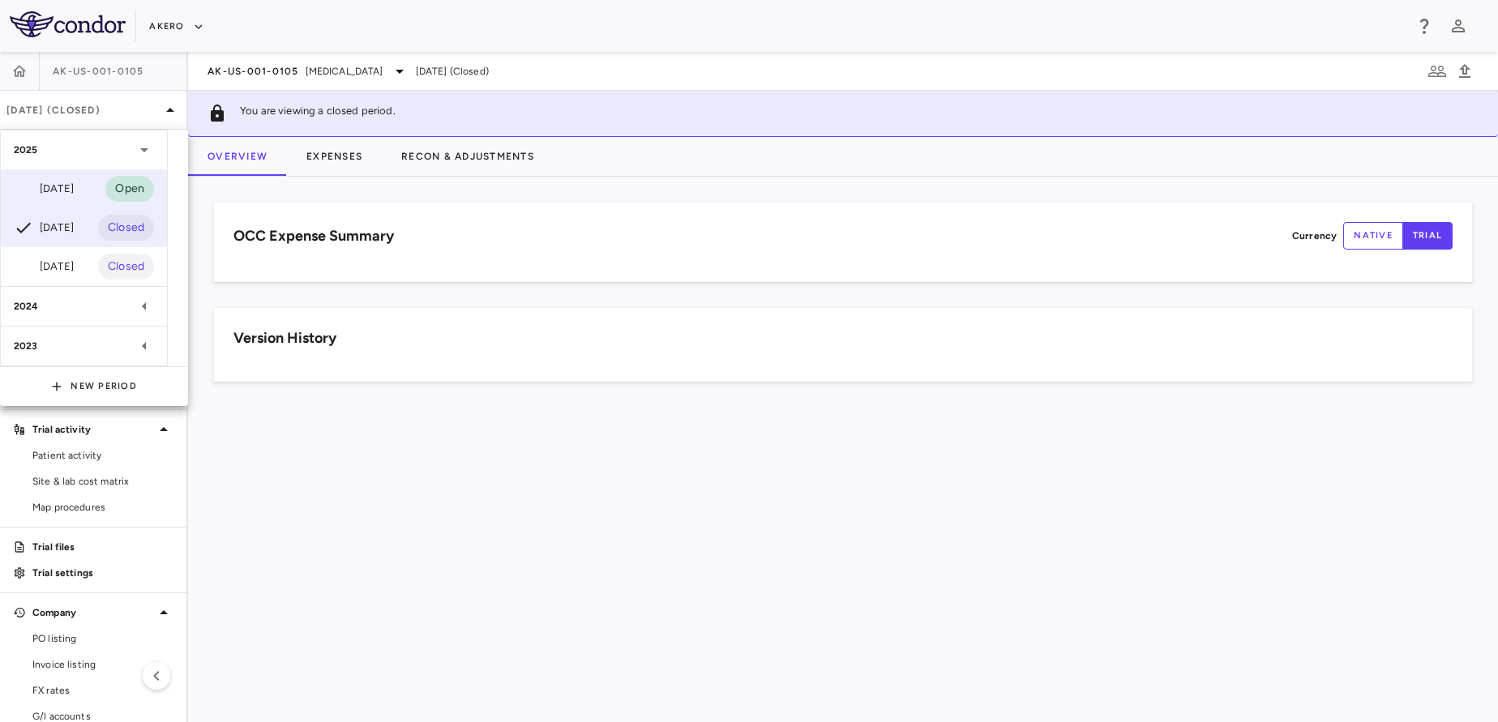
click at [96, 184] on div "[DATE] Open" at bounding box center [84, 188] width 166 height 39
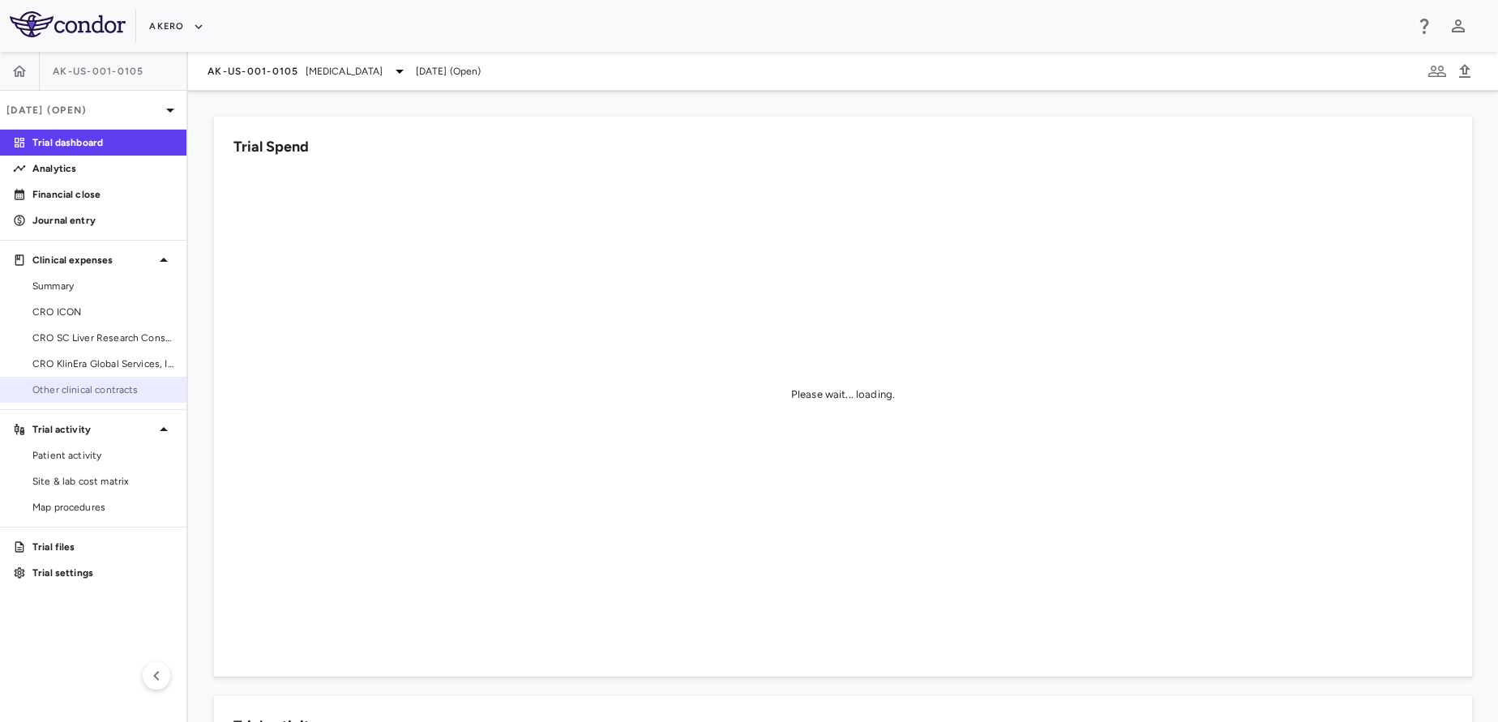
click at [110, 383] on span "Other clinical contracts" at bounding box center [102, 390] width 141 height 15
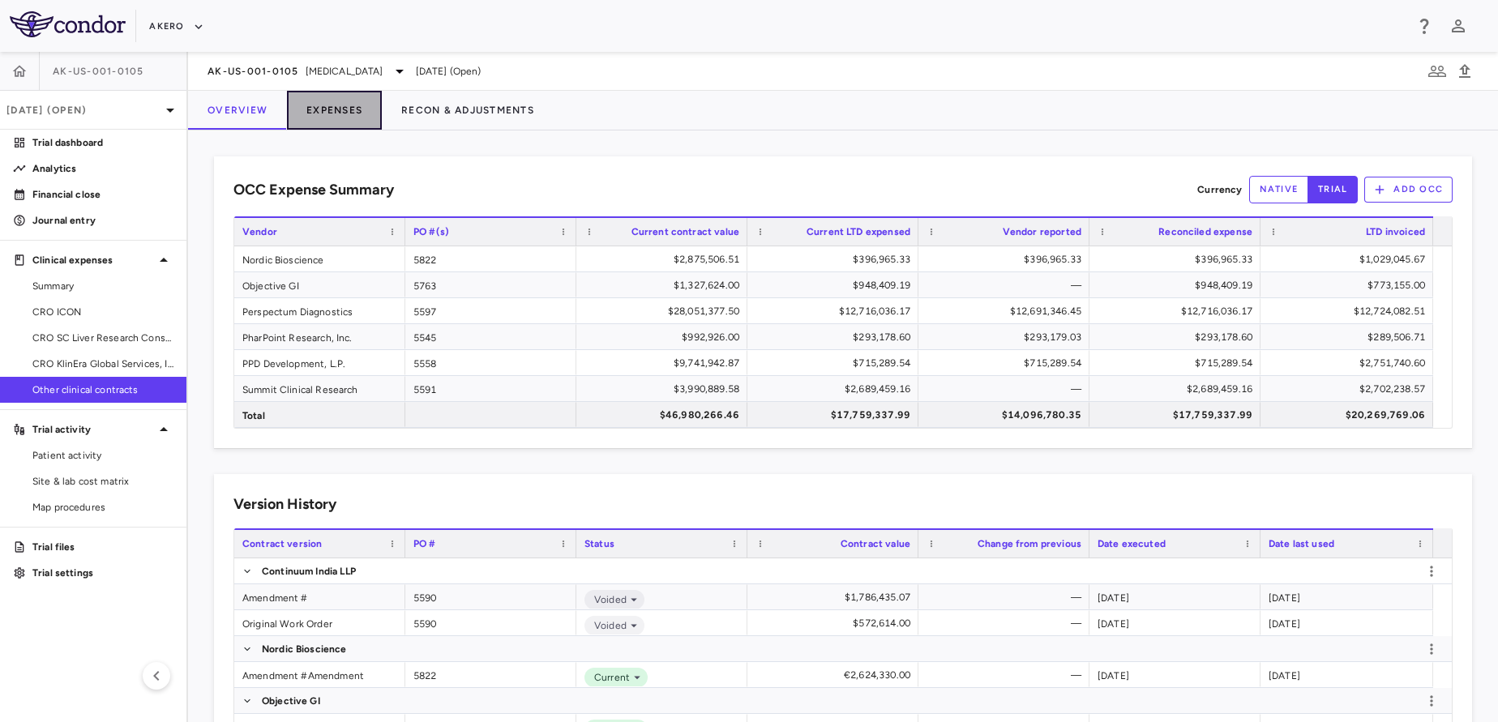
click at [344, 118] on button "Expenses" at bounding box center [334, 110] width 95 height 39
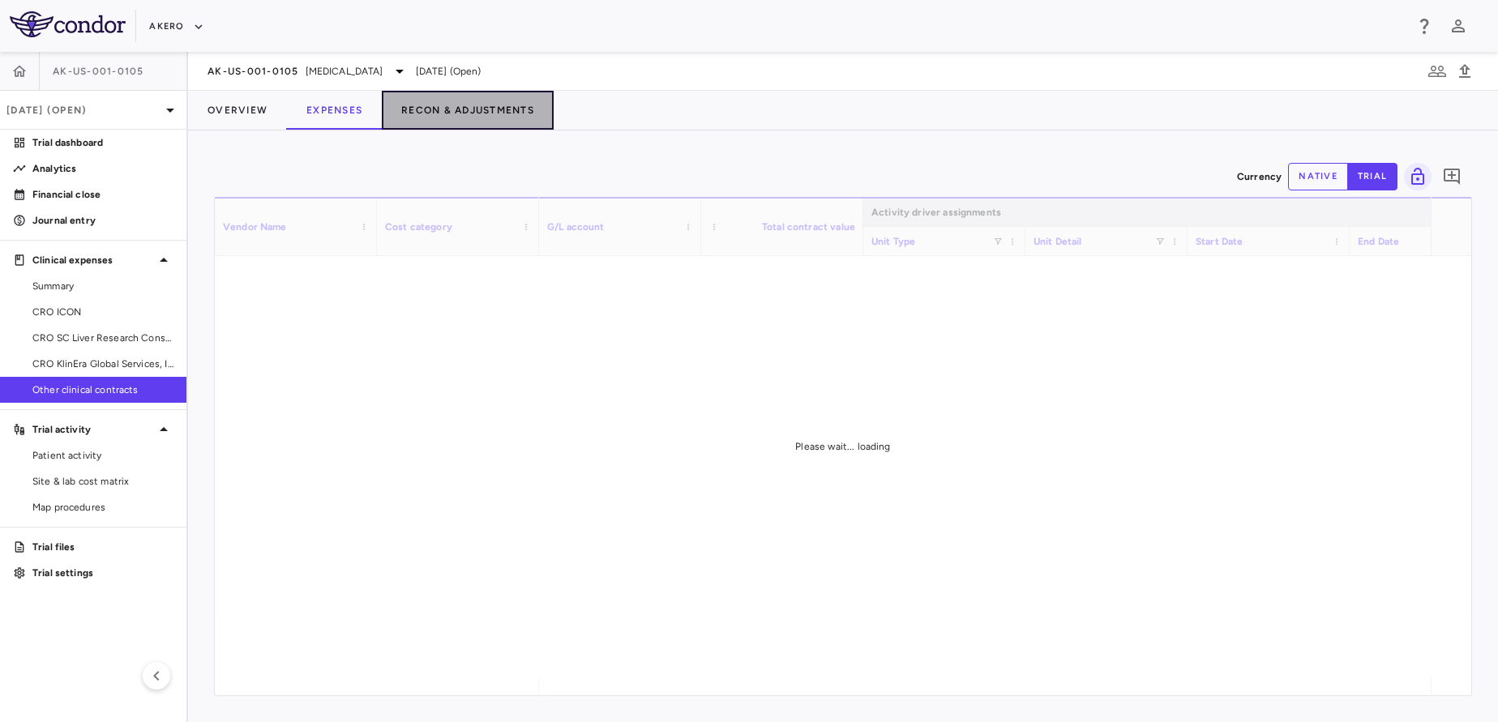
click at [452, 128] on button "Recon & Adjustments" at bounding box center [468, 110] width 172 height 39
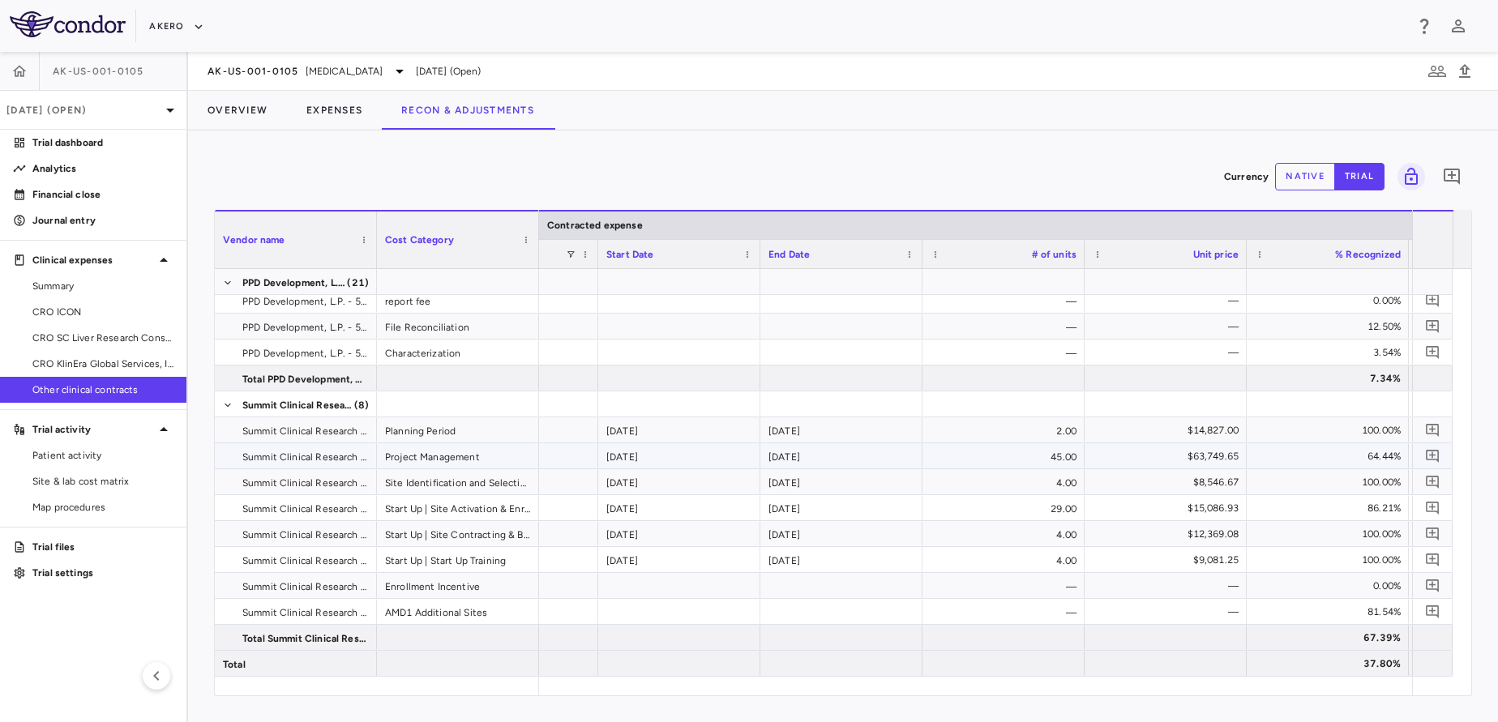
scroll to position [0, 1055]
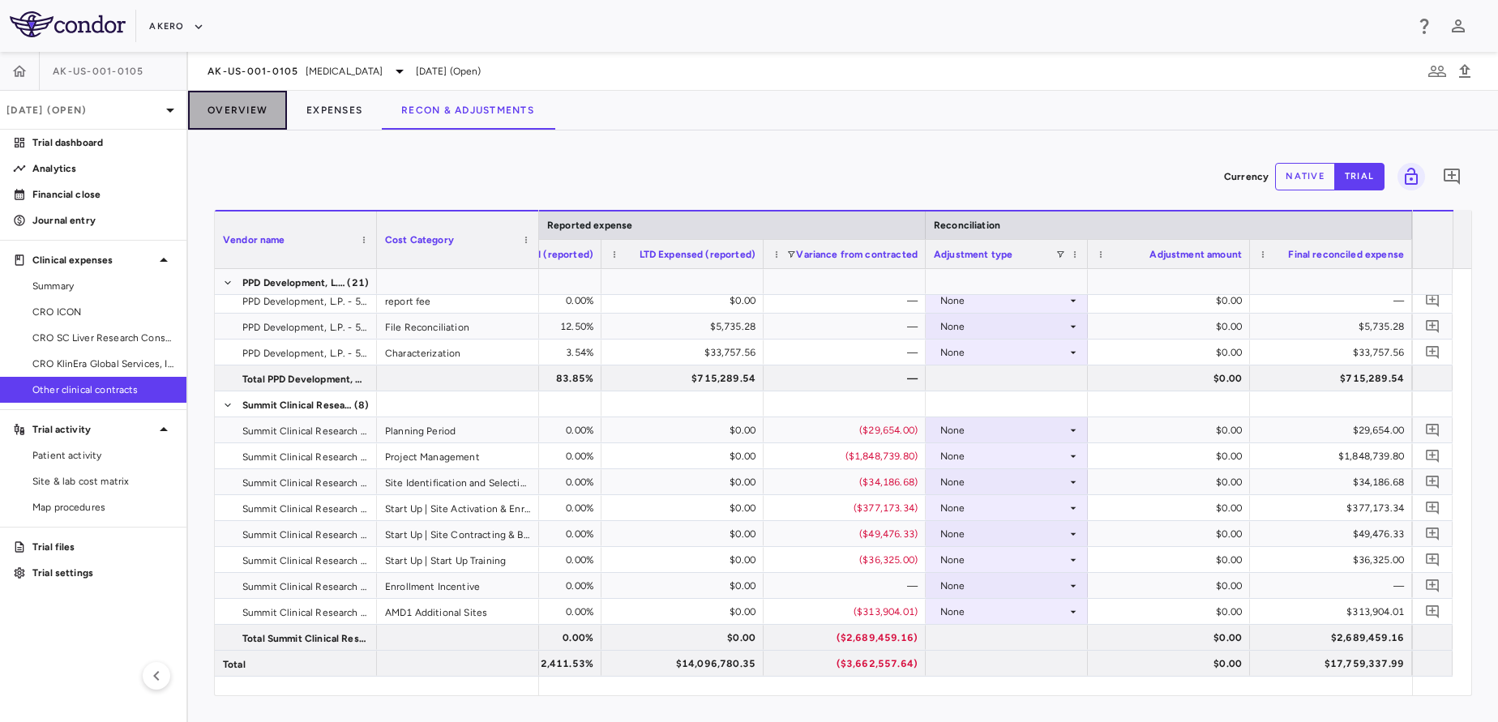
click at [251, 95] on button "Overview" at bounding box center [237, 110] width 99 height 39
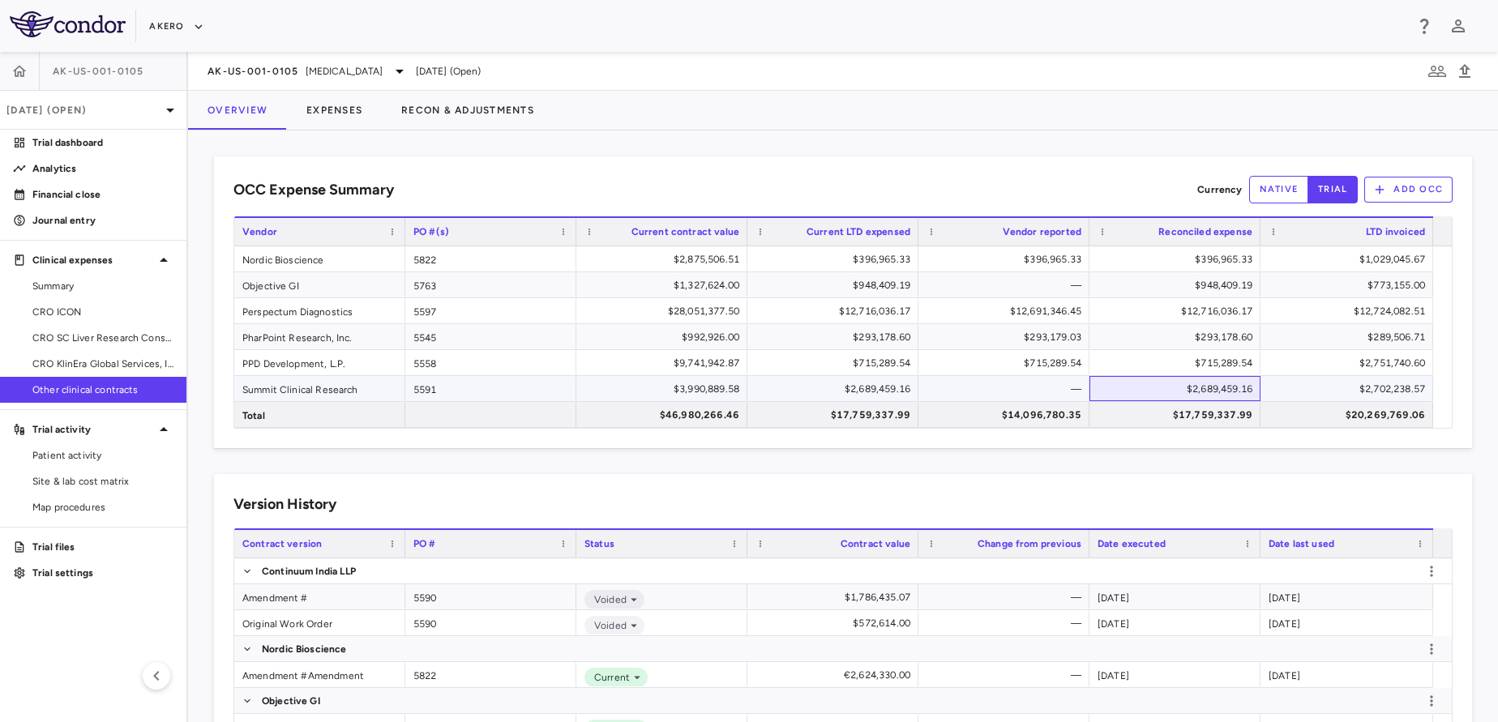
click at [1230, 391] on div "$2,689,459.16" at bounding box center [1178, 389] width 148 height 26
